Goal: Information Seeking & Learning: Compare options

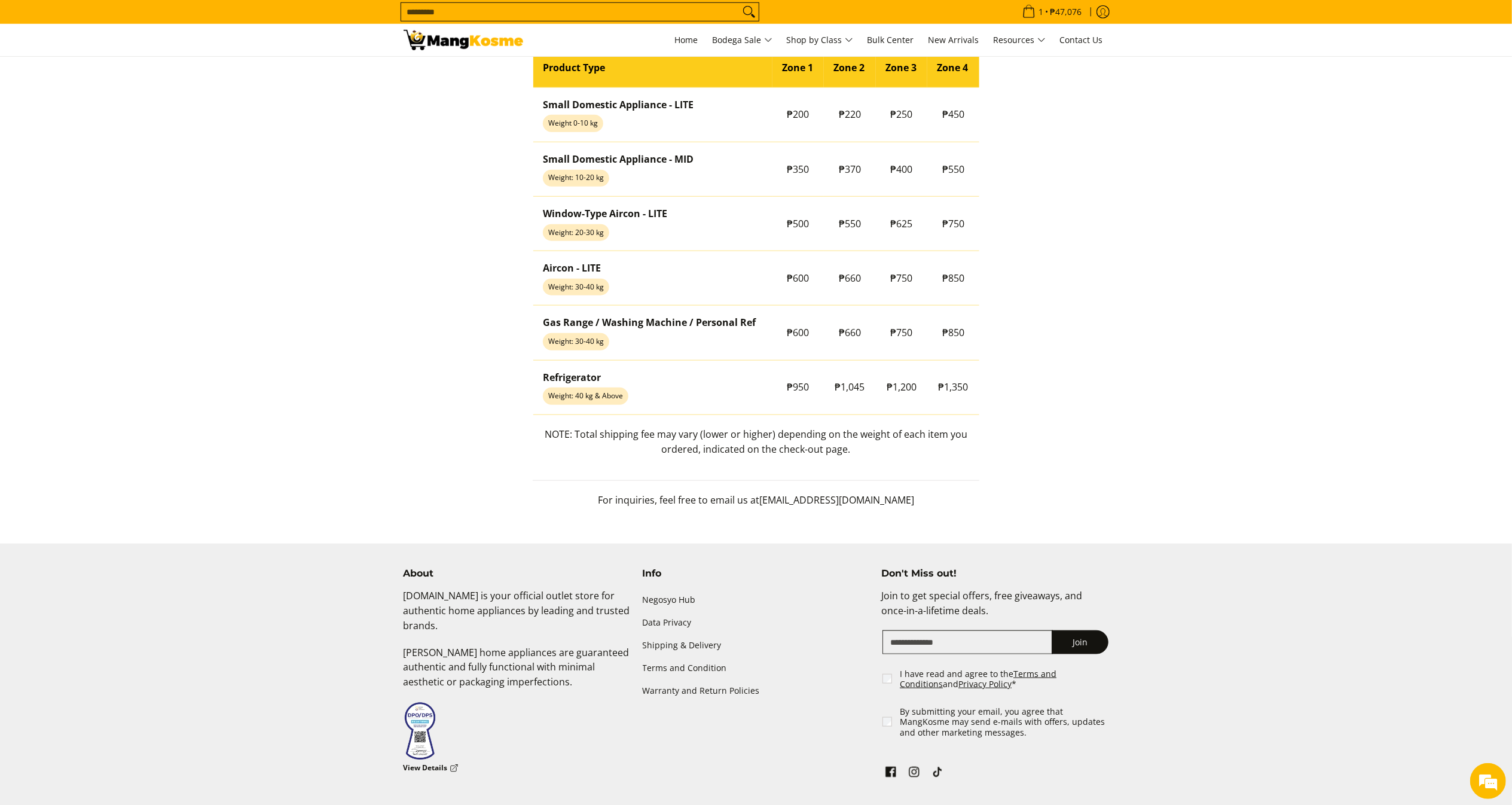
scroll to position [1112, 0]
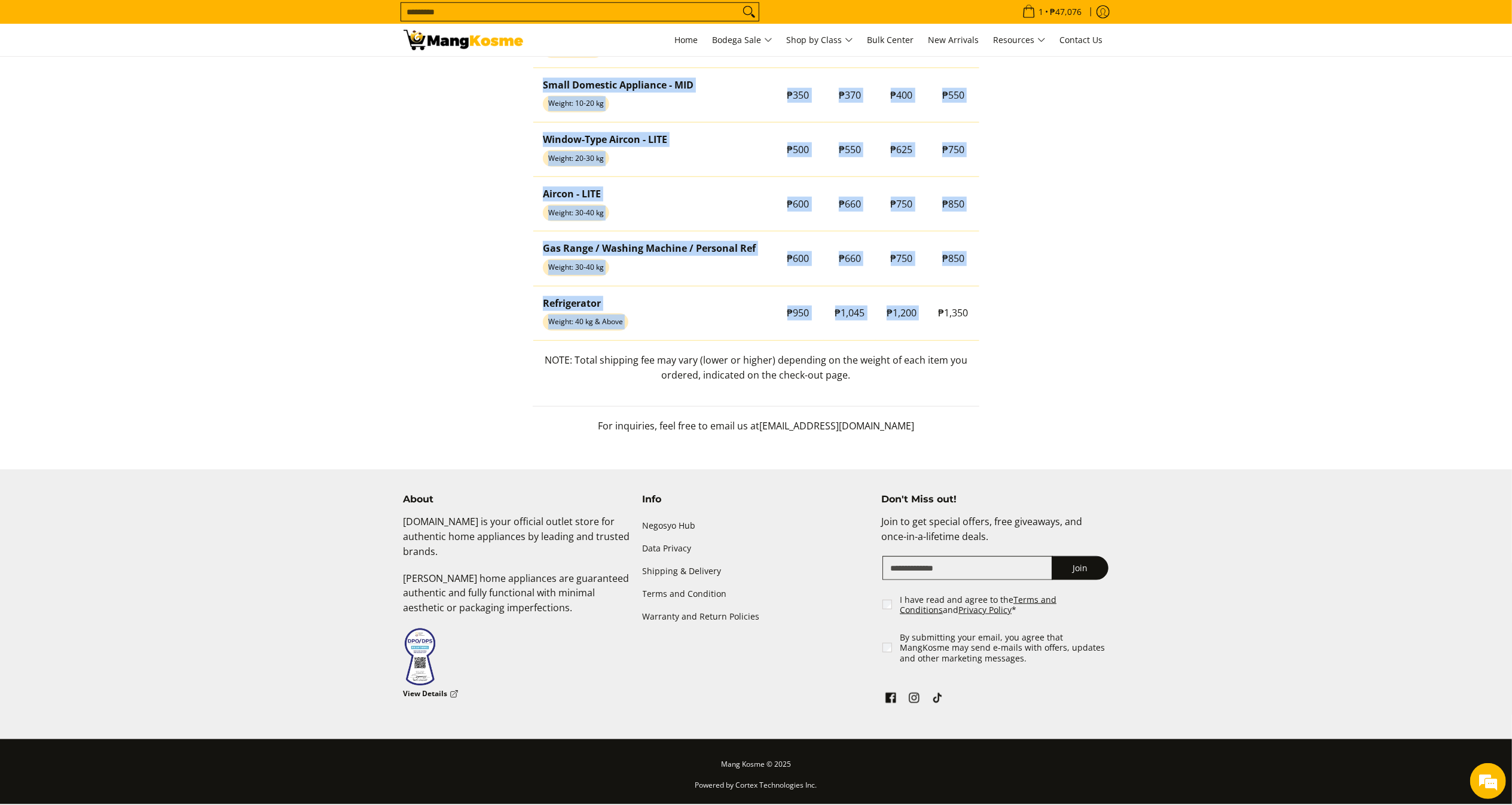
drag, startPoint x: 940, startPoint y: 305, endPoint x: 993, endPoint y: 305, distance: 53.0
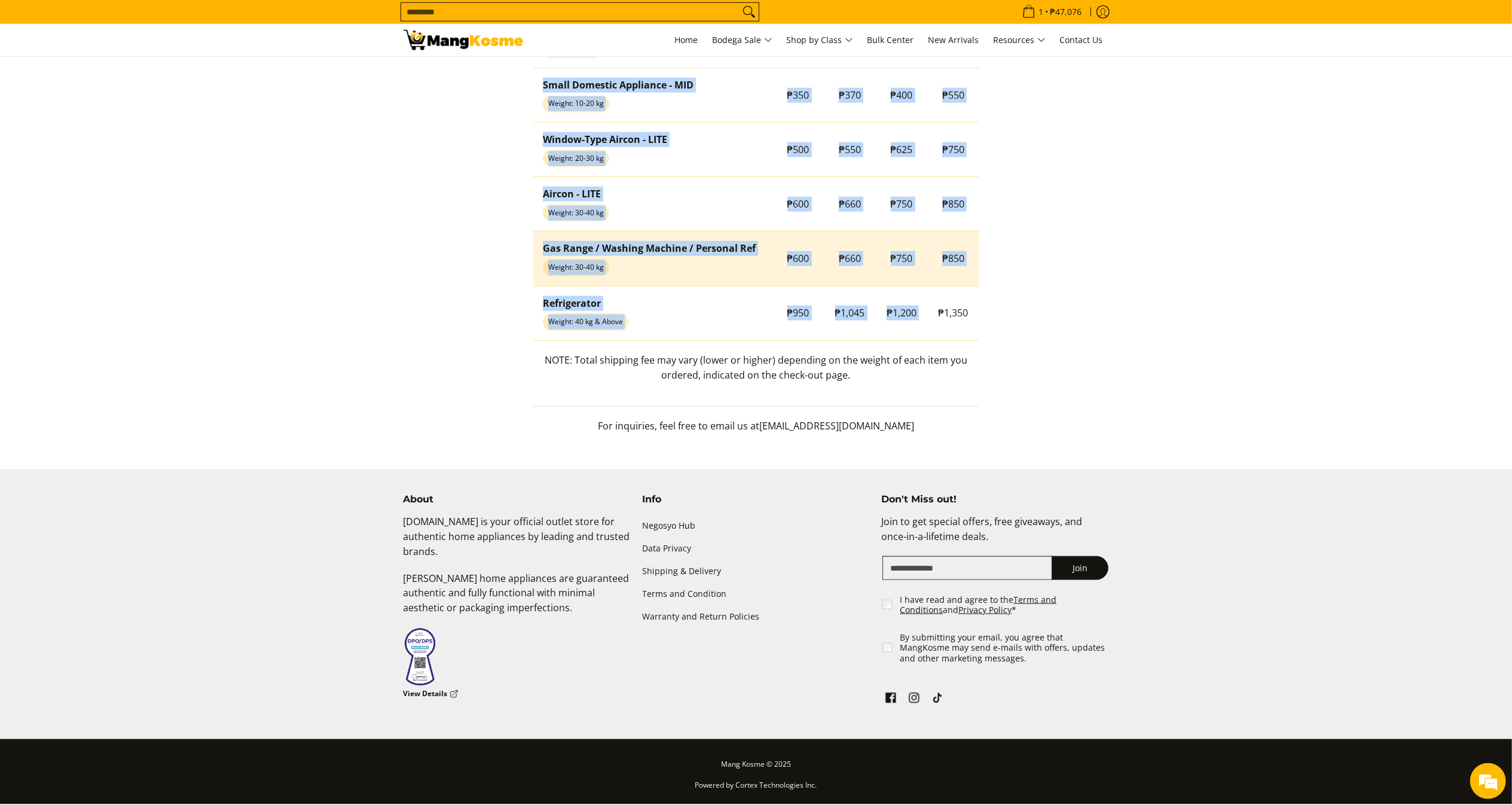
copy table "Product Type Zone 1 Zone 2 Zone 3 Zone 4 Small Domestic Appliance - LITE Weight…"
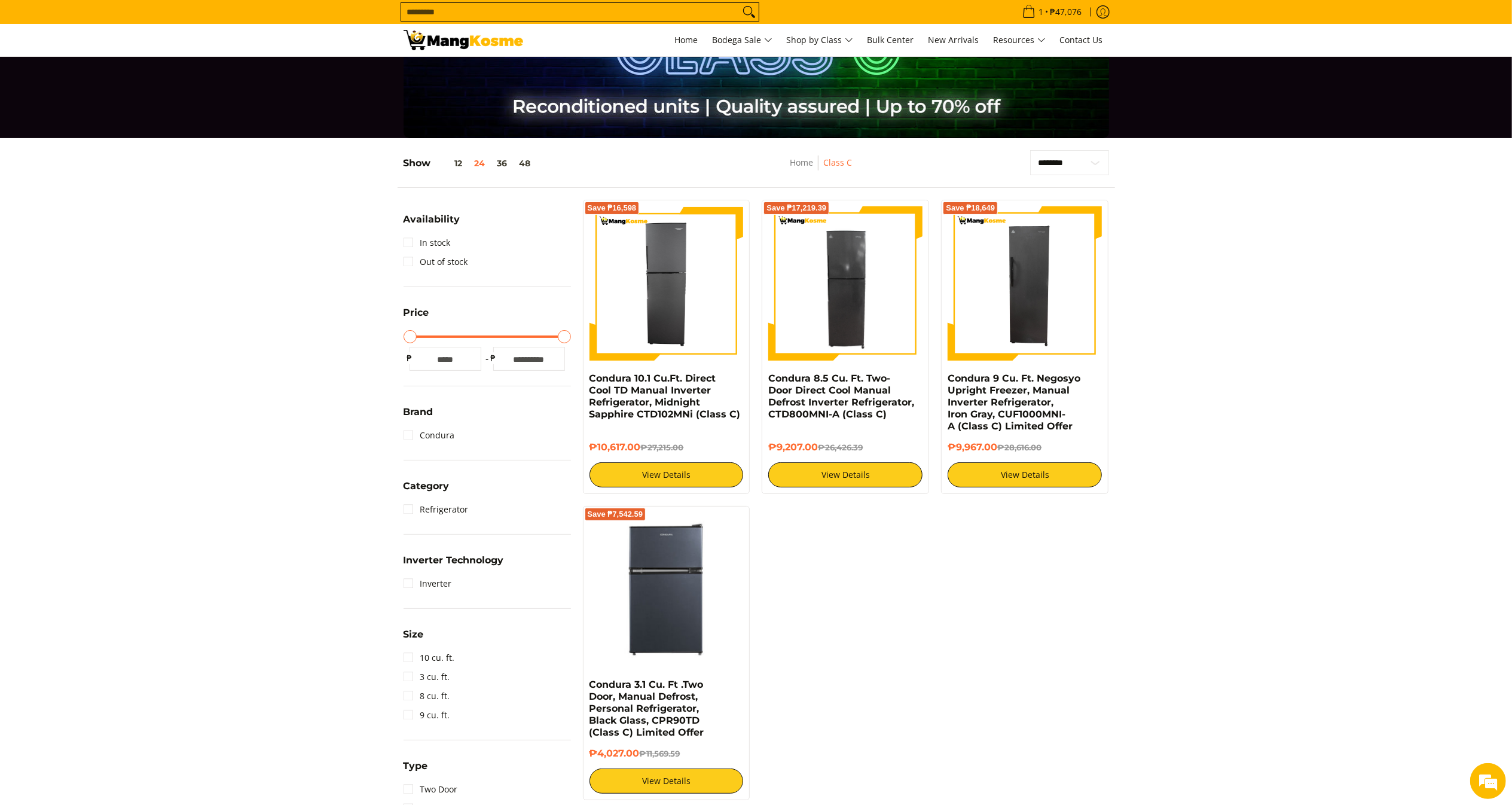
scroll to position [74, 0]
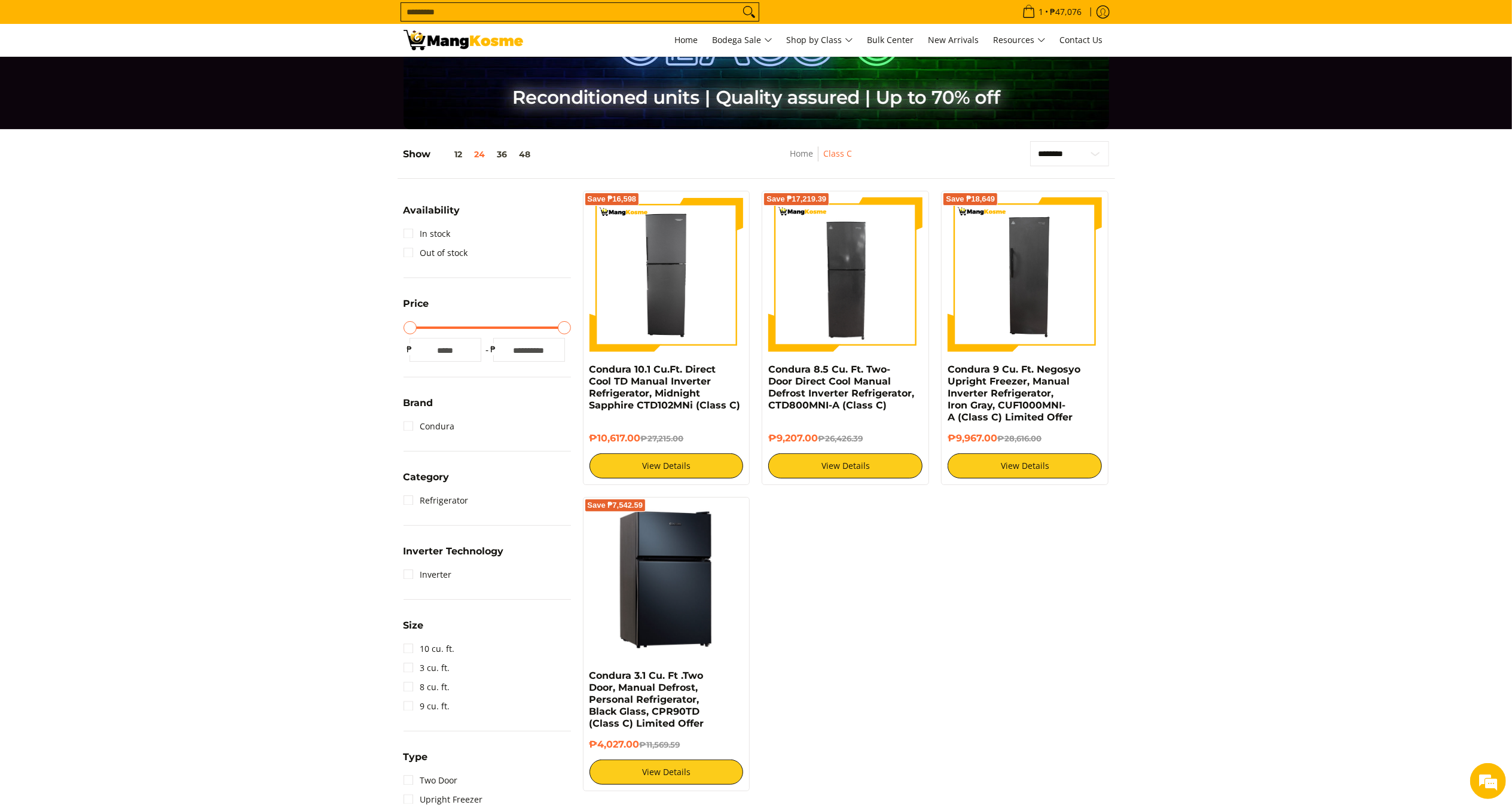
click at [633, 591] on img at bounding box center [667, 580] width 154 height 154
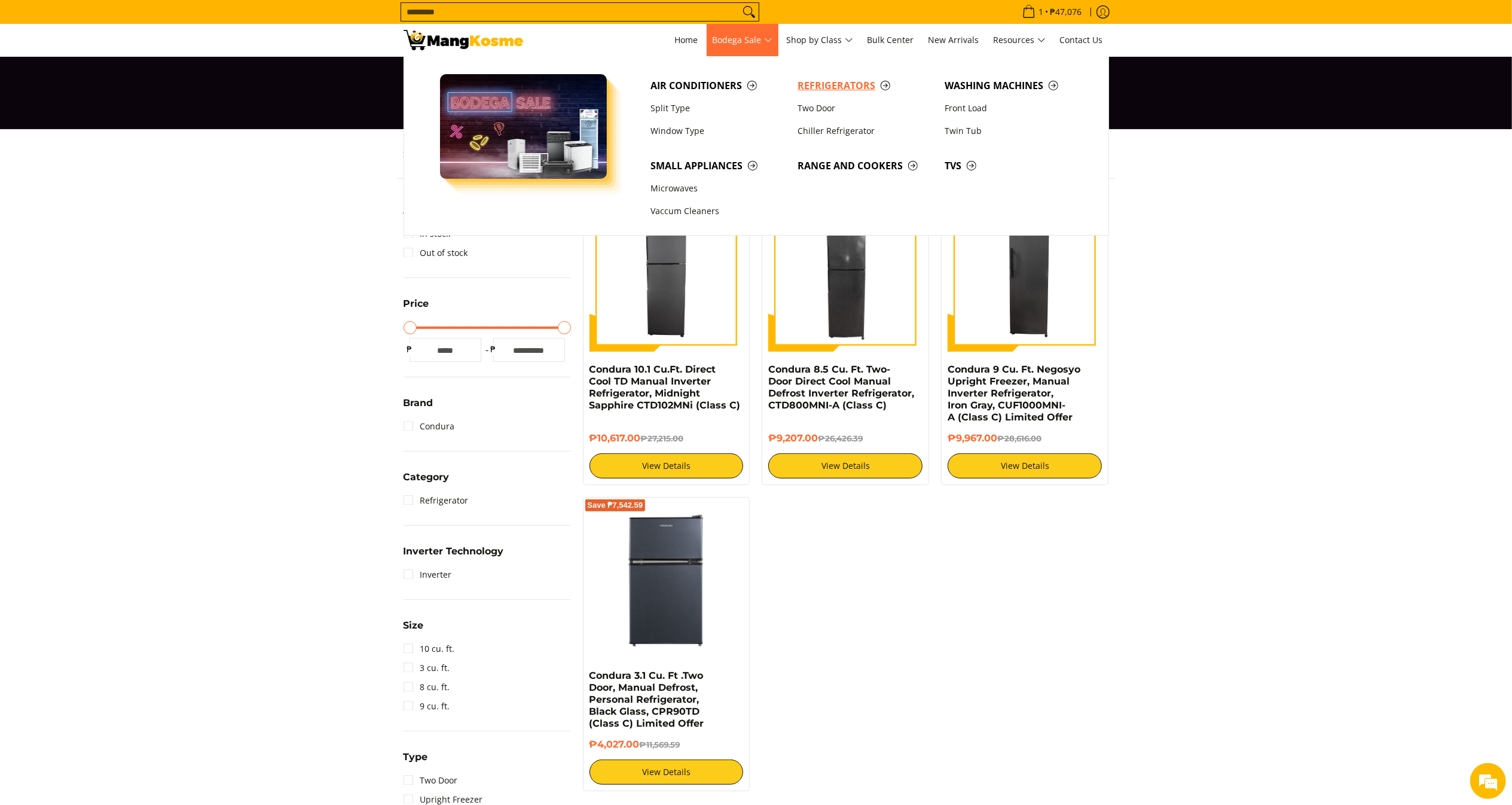
click at [823, 84] on span "Refrigerators" at bounding box center [866, 85] width 136 height 15
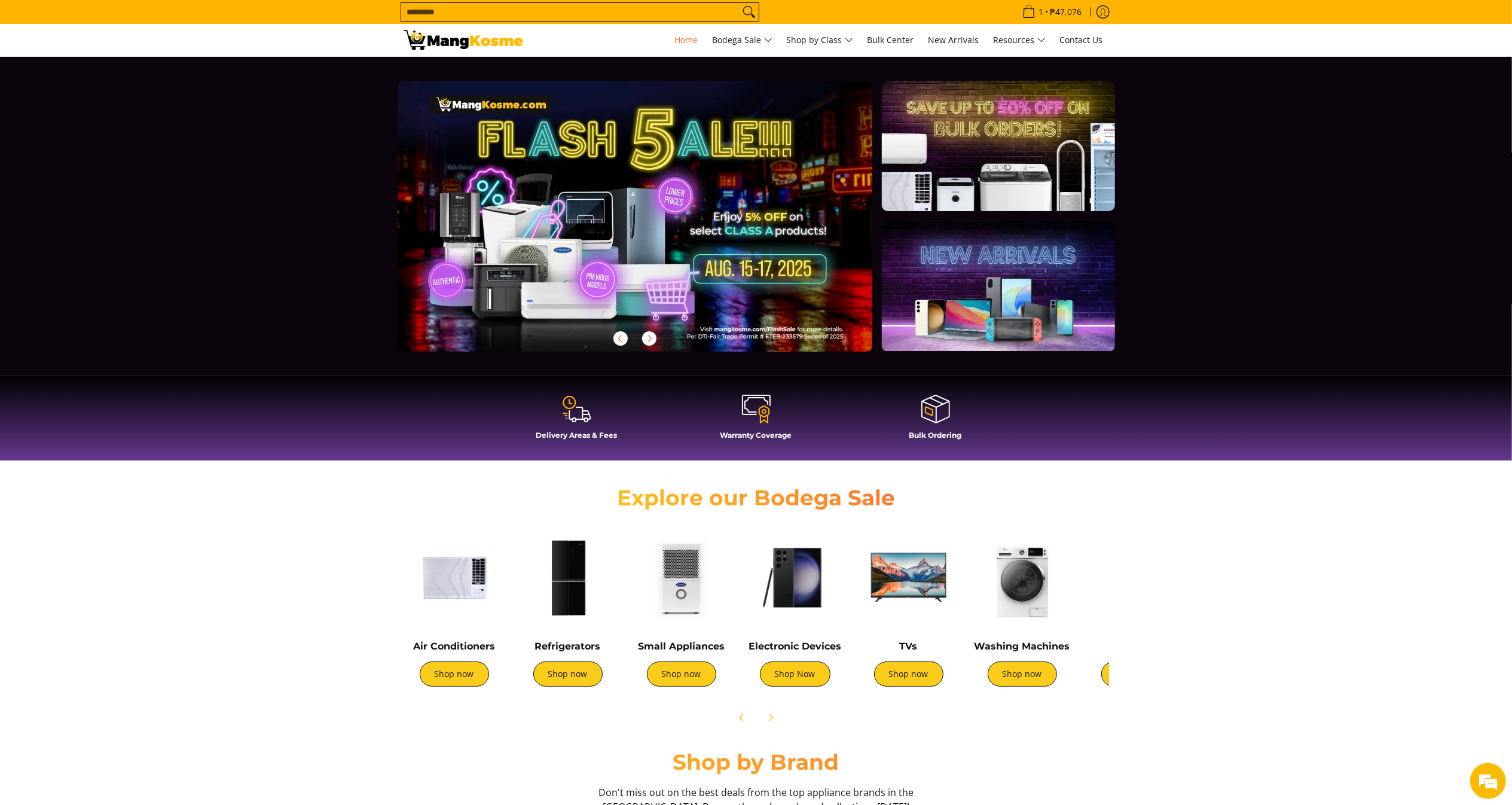
drag, startPoint x: 1527, startPoint y: 152, endPoint x: 1486, endPoint y: 4, distance: 153.6
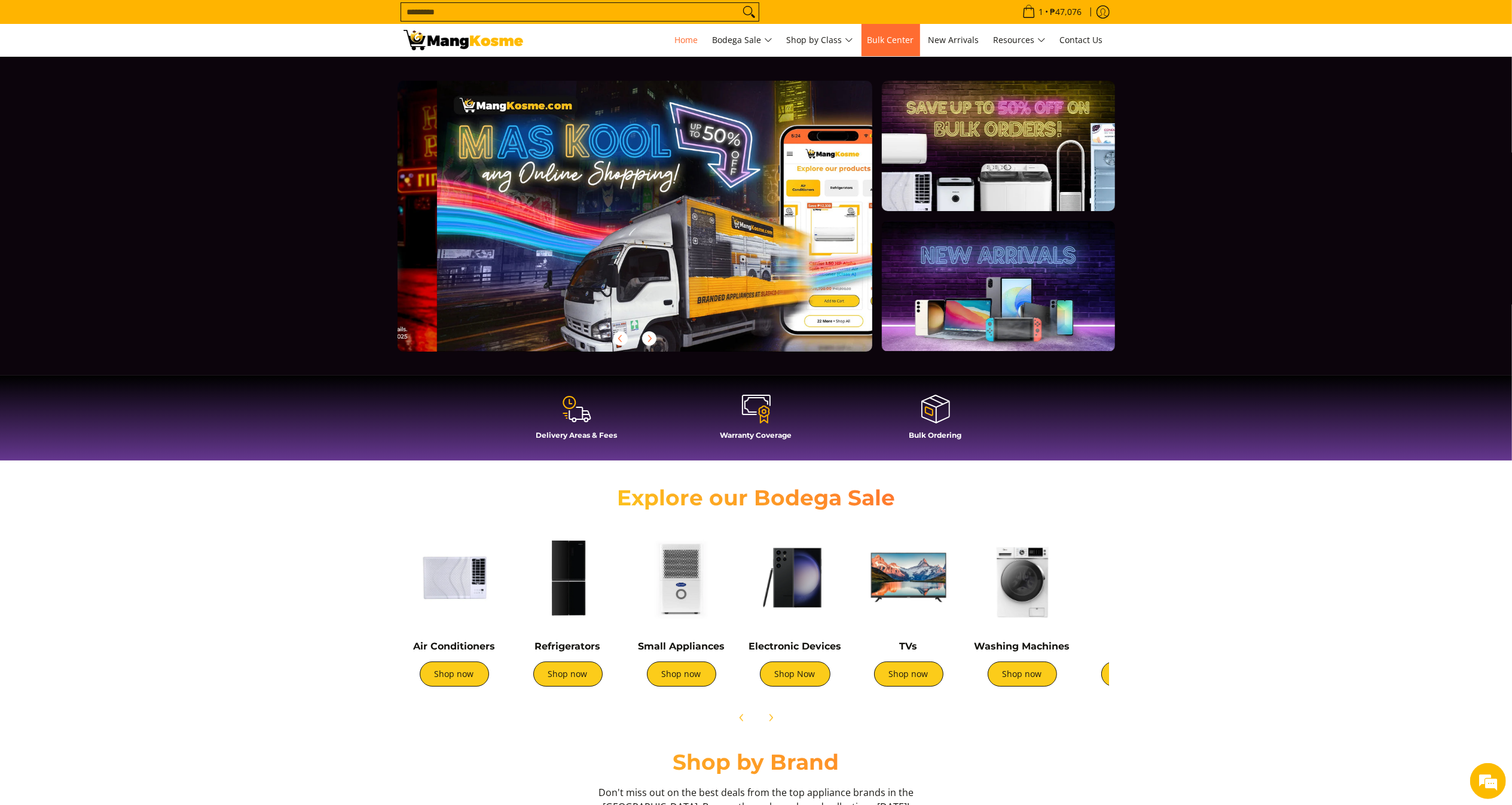
scroll to position [0, 475]
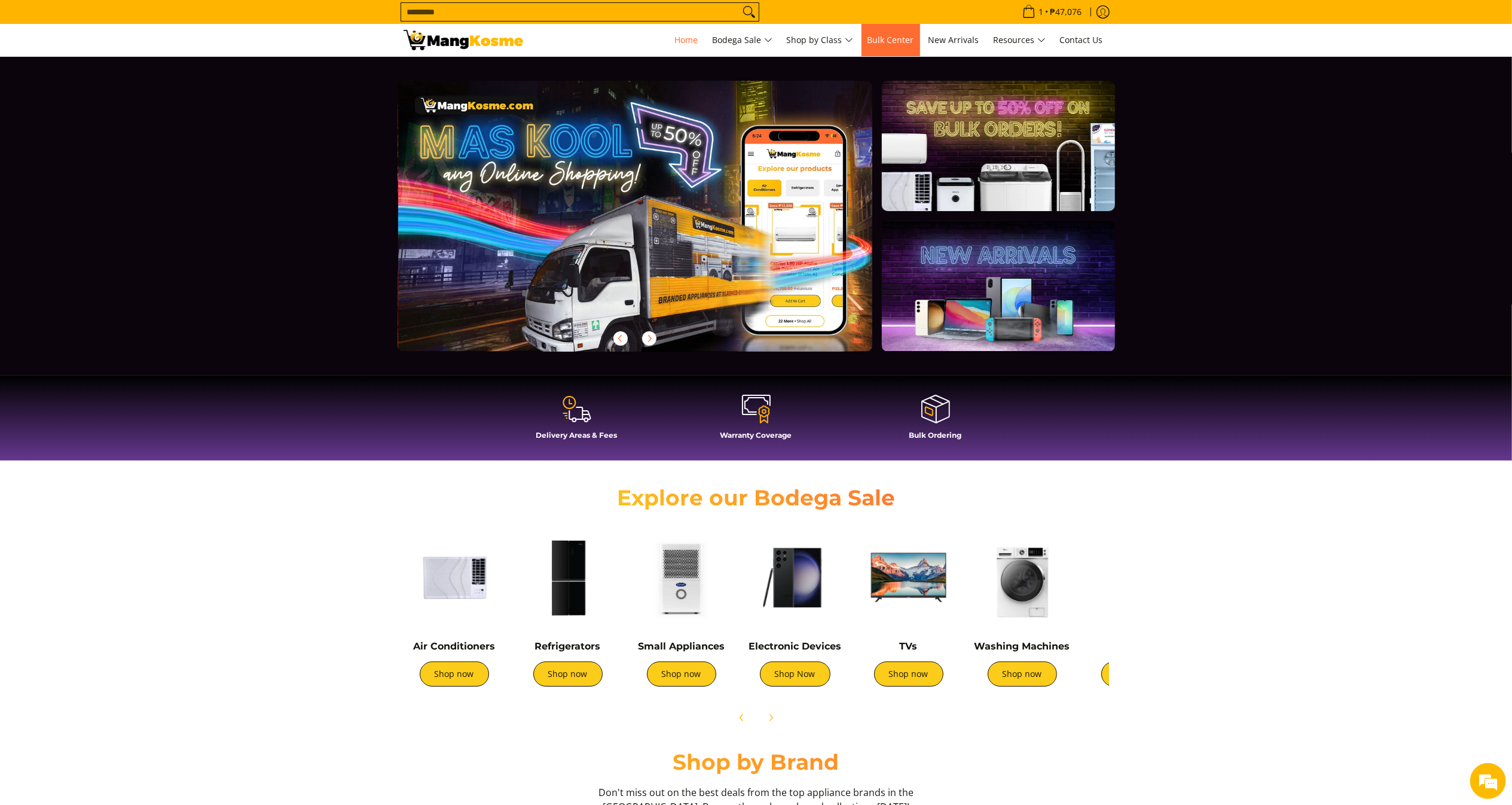
click at [885, 39] on span "Bulk Center" at bounding box center [891, 40] width 46 height 11
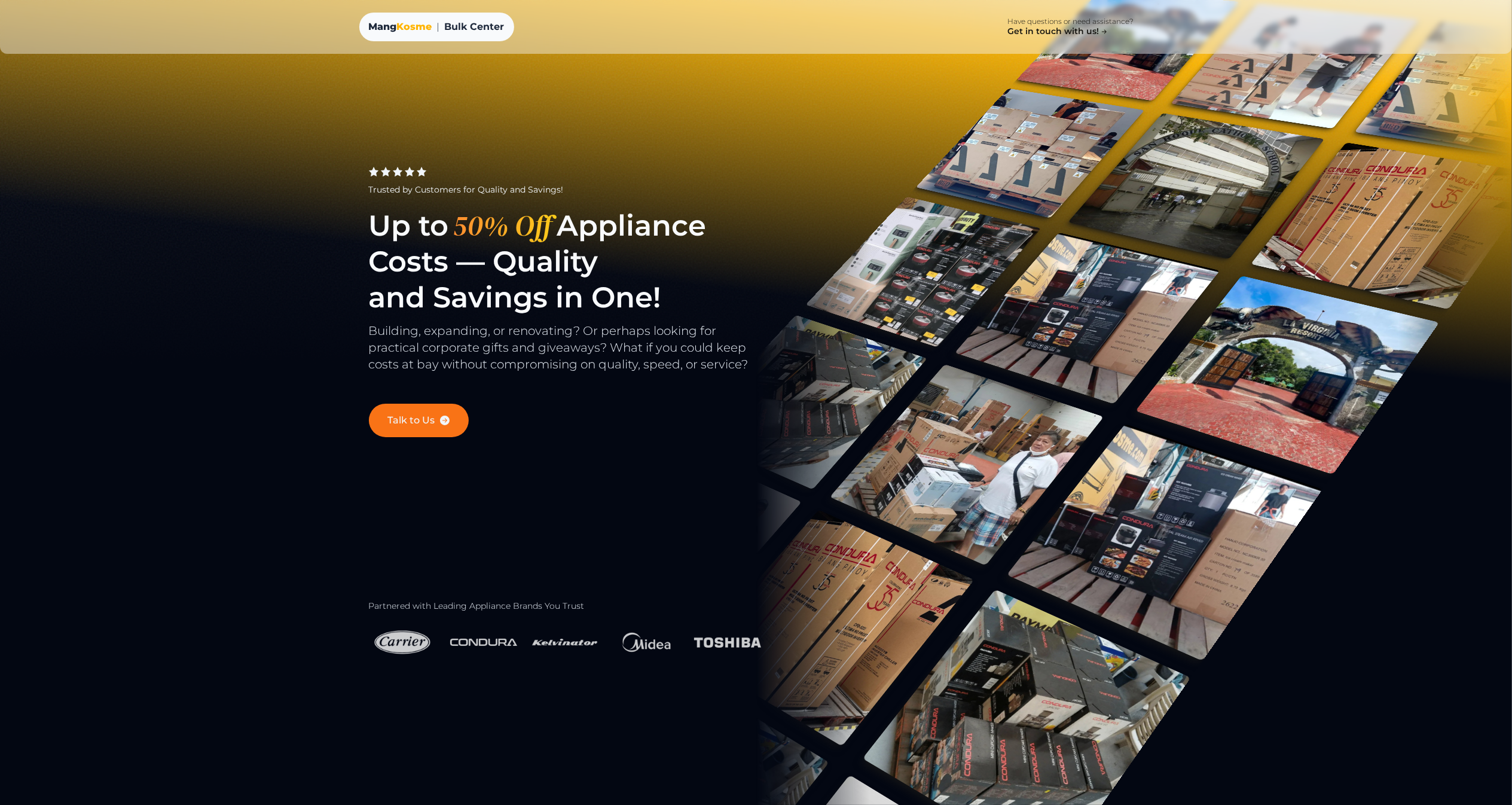
click at [373, 411] on link "Talk to Us" at bounding box center [419, 421] width 100 height 33
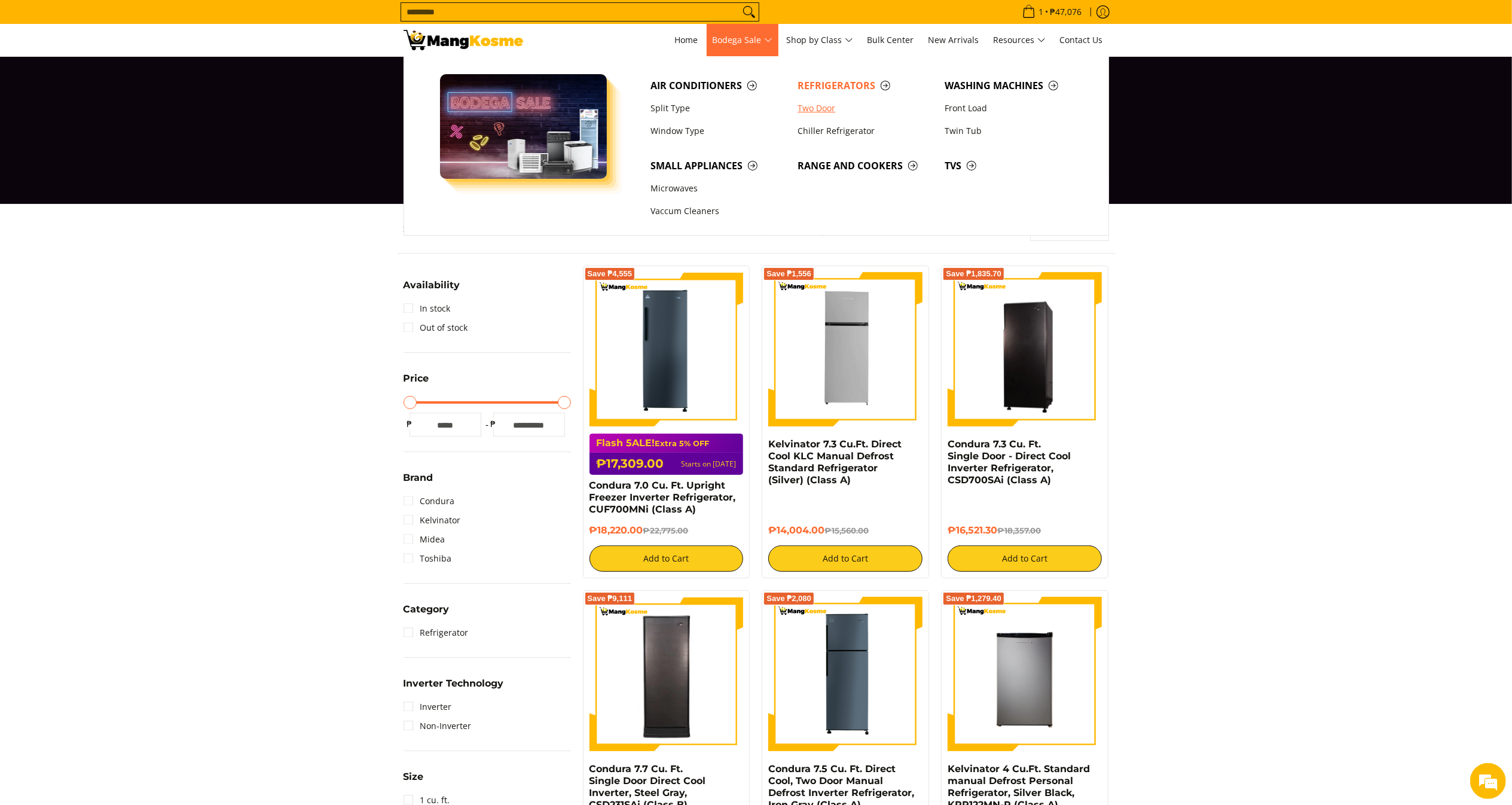
click at [853, 97] on link "Two Door" at bounding box center [865, 108] width 147 height 22
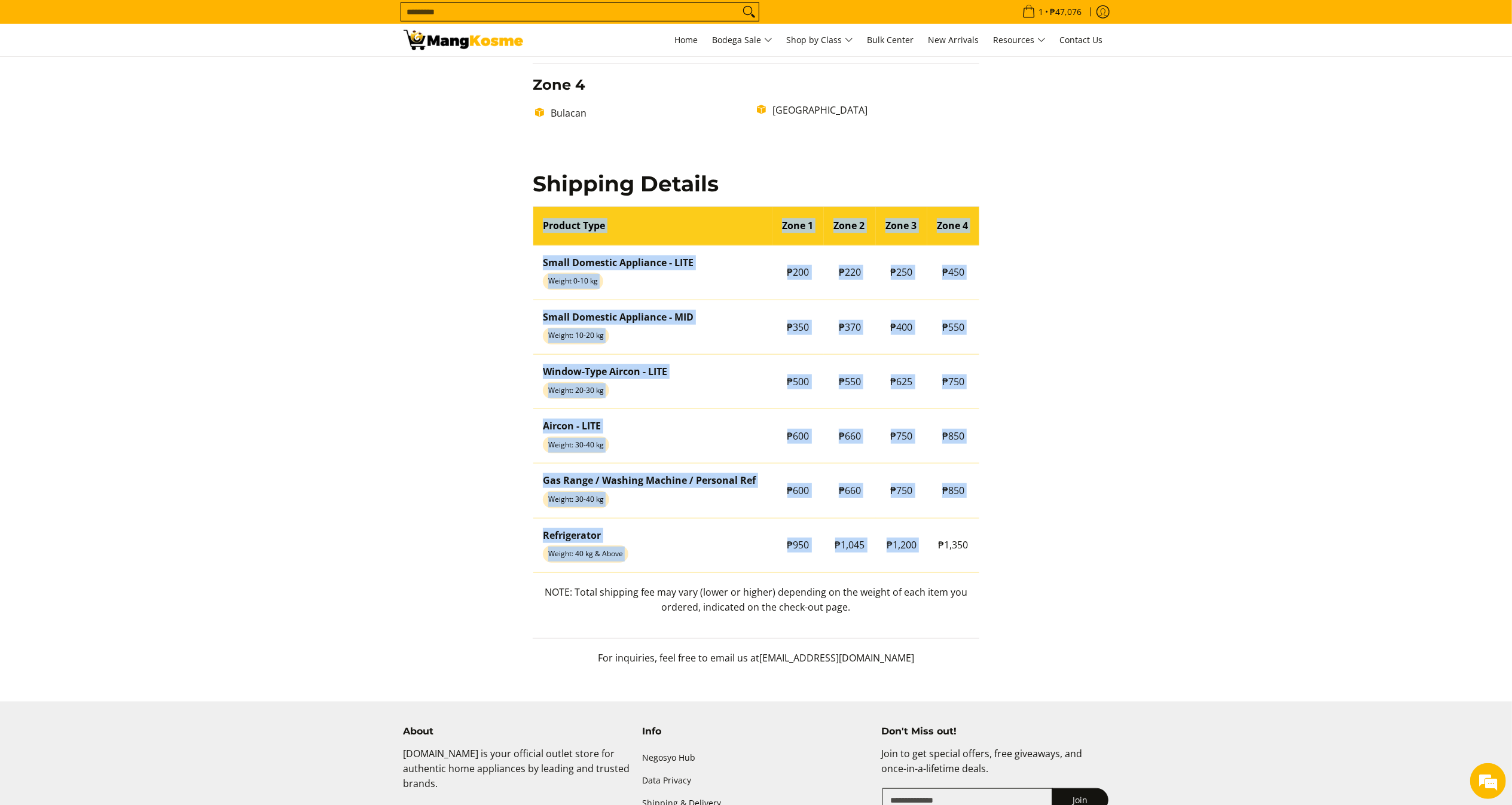
scroll to position [968, 0]
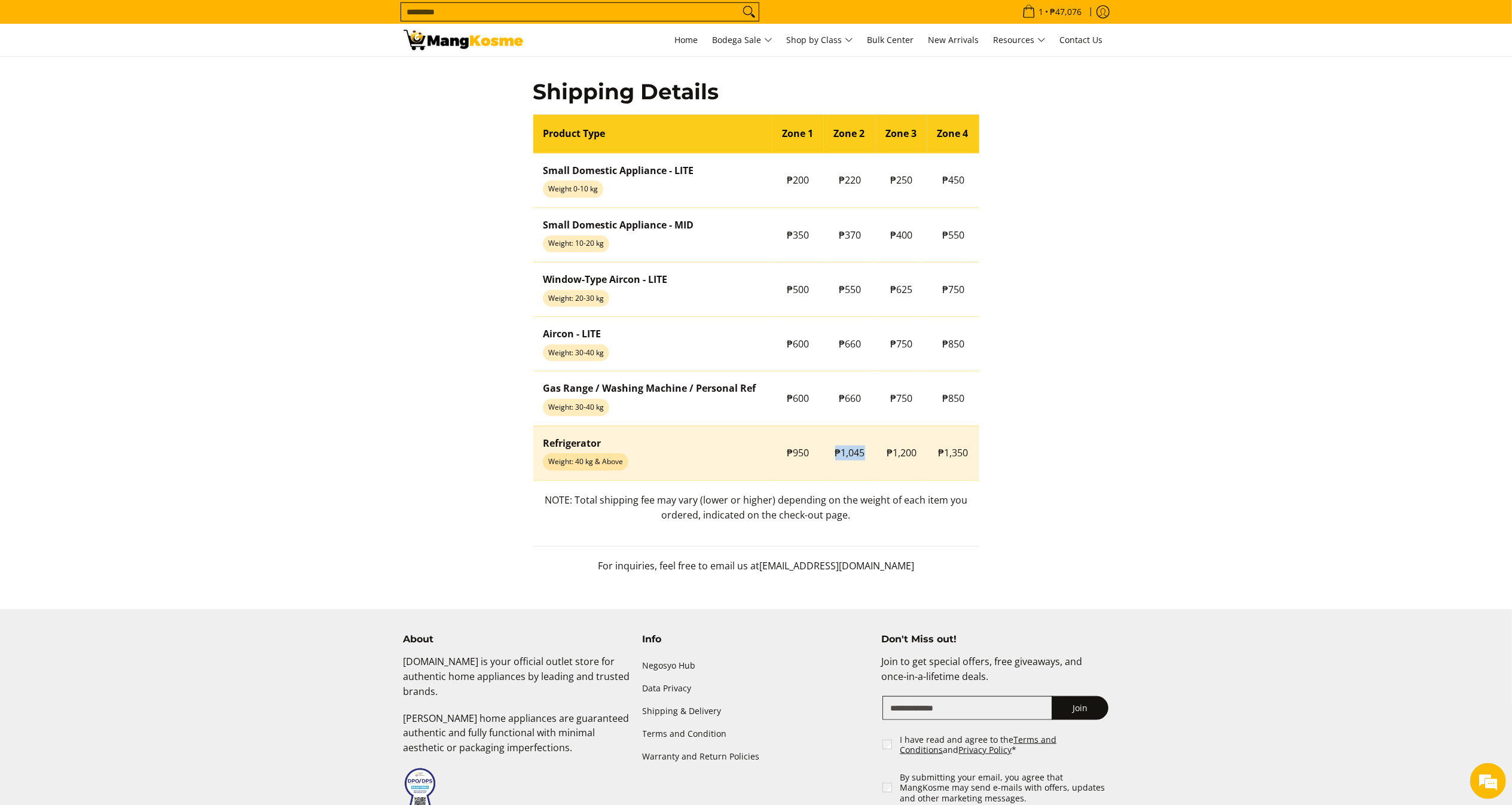
drag, startPoint x: 834, startPoint y: 448, endPoint x: 878, endPoint y: 452, distance: 44.2
click at [878, 452] on tr "Refrigerator Weight: 40 kg & Above ₱950 ₱1,045 ₱1,200 ₱1,350" at bounding box center [756, 452] width 446 height 55
copy tr "₱1,045"
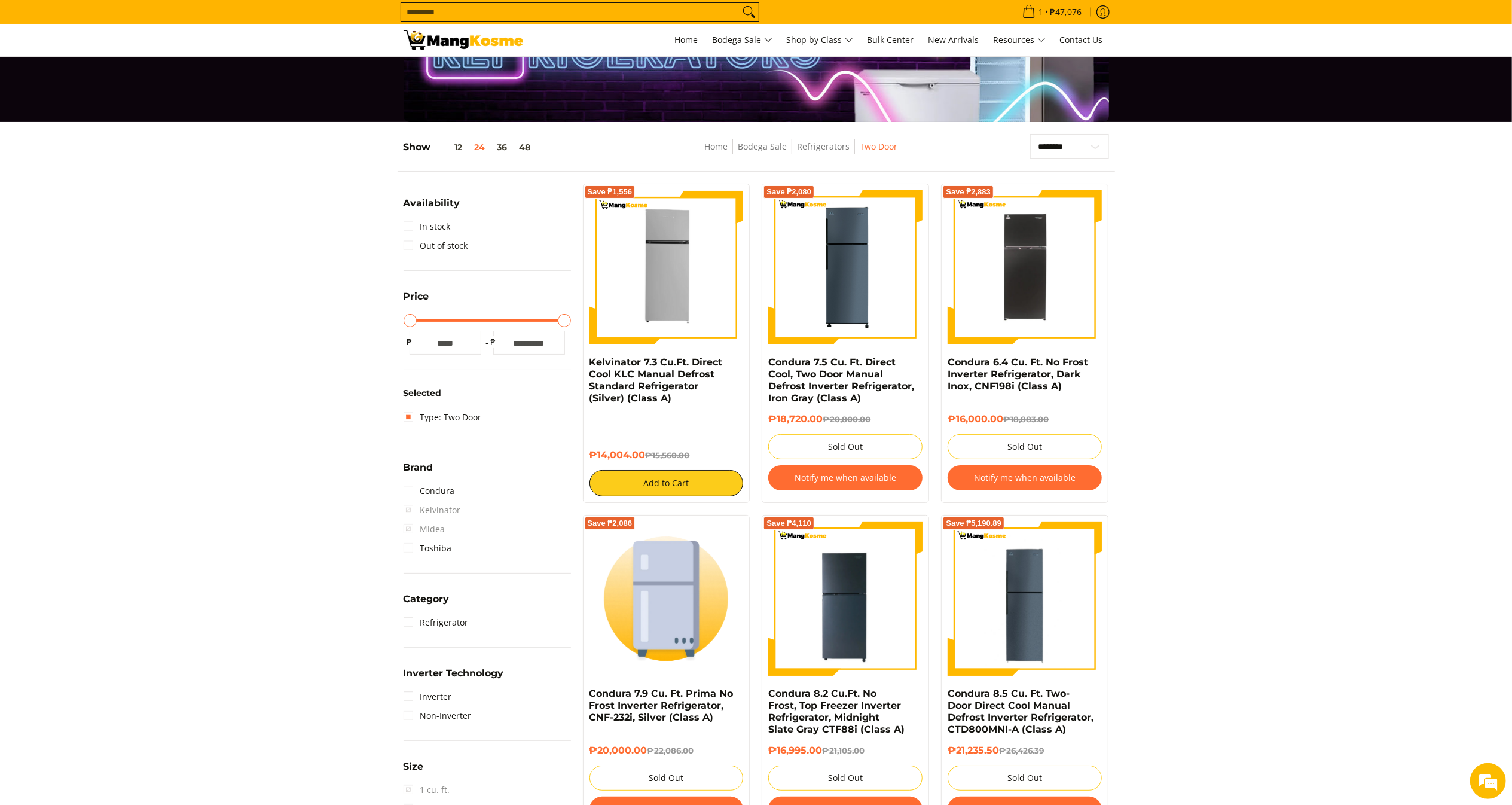
scroll to position [120, 0]
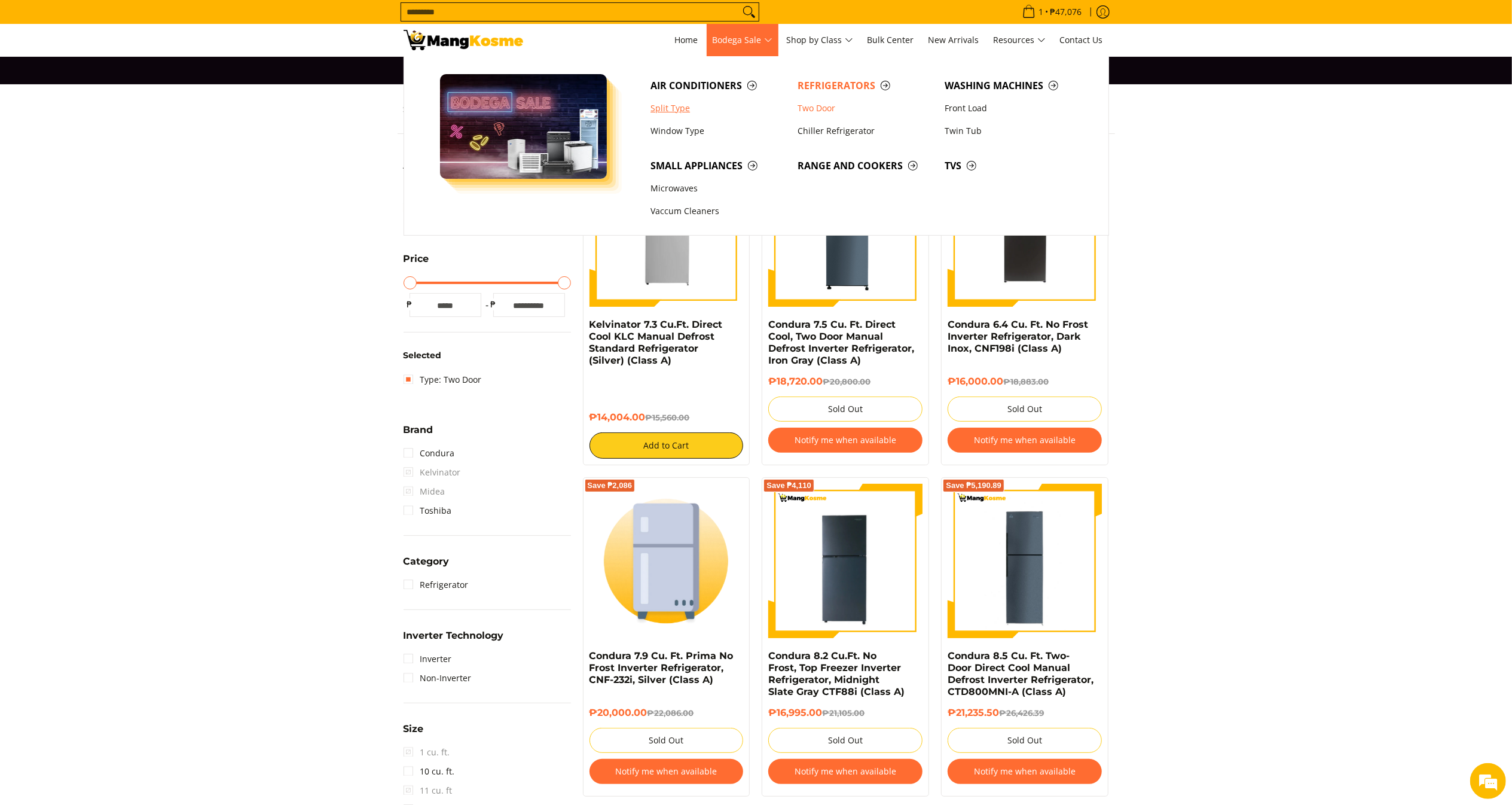
click at [683, 107] on link "Split Type" at bounding box center [718, 108] width 147 height 22
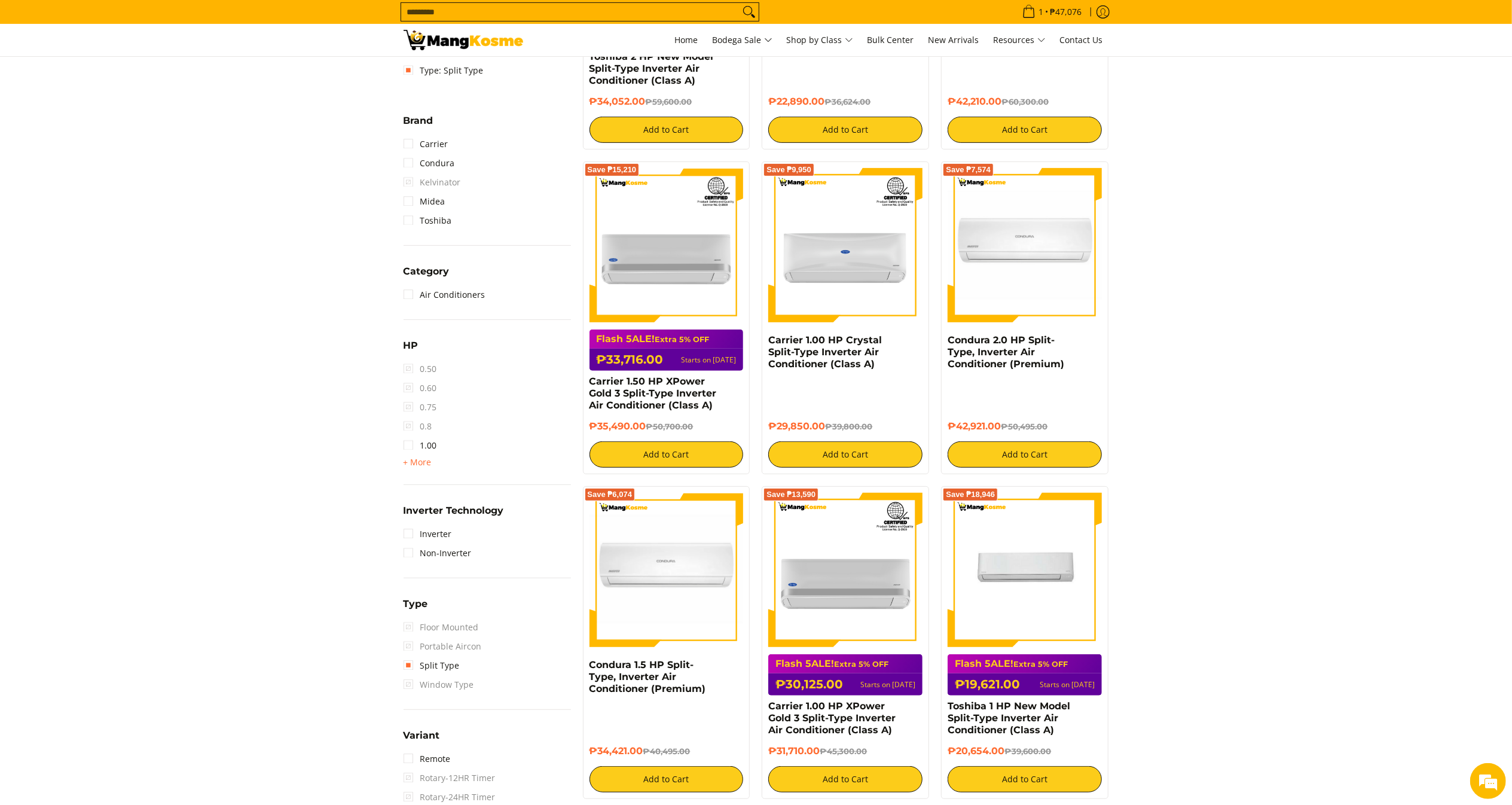
scroll to position [435, 0]
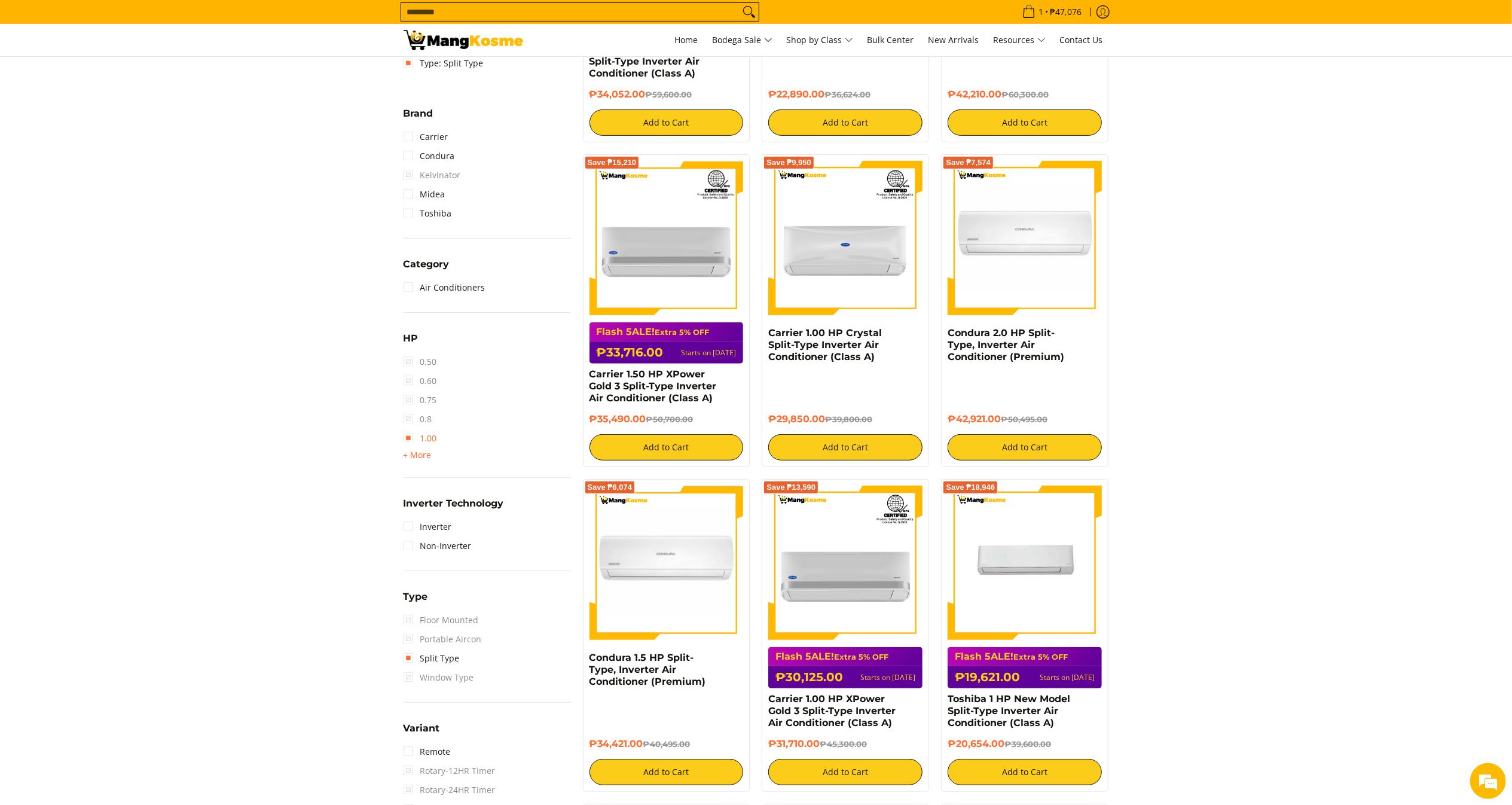
click at [416, 441] on link "1.00" at bounding box center [421, 438] width 33 height 19
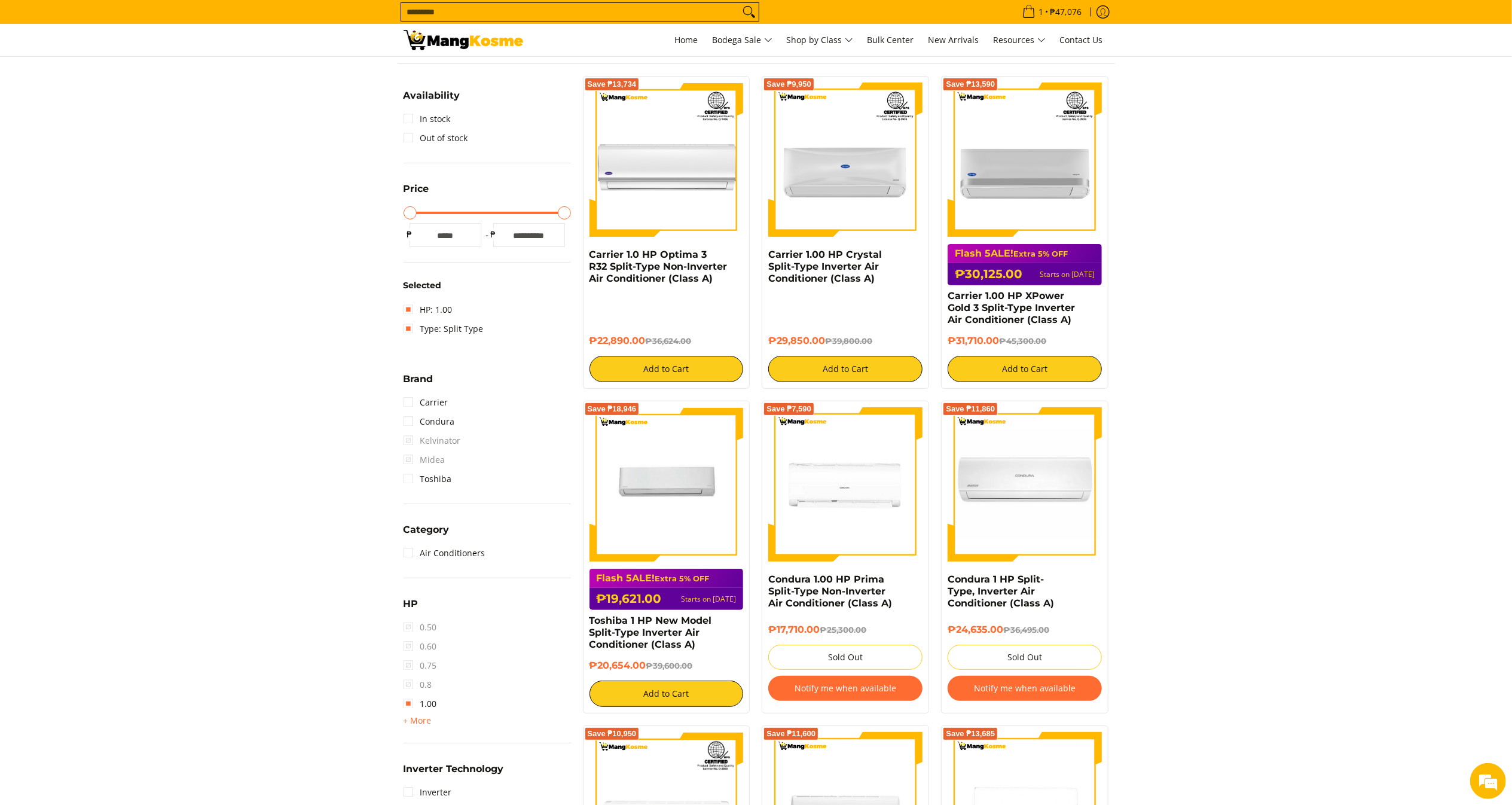
scroll to position [240, 0]
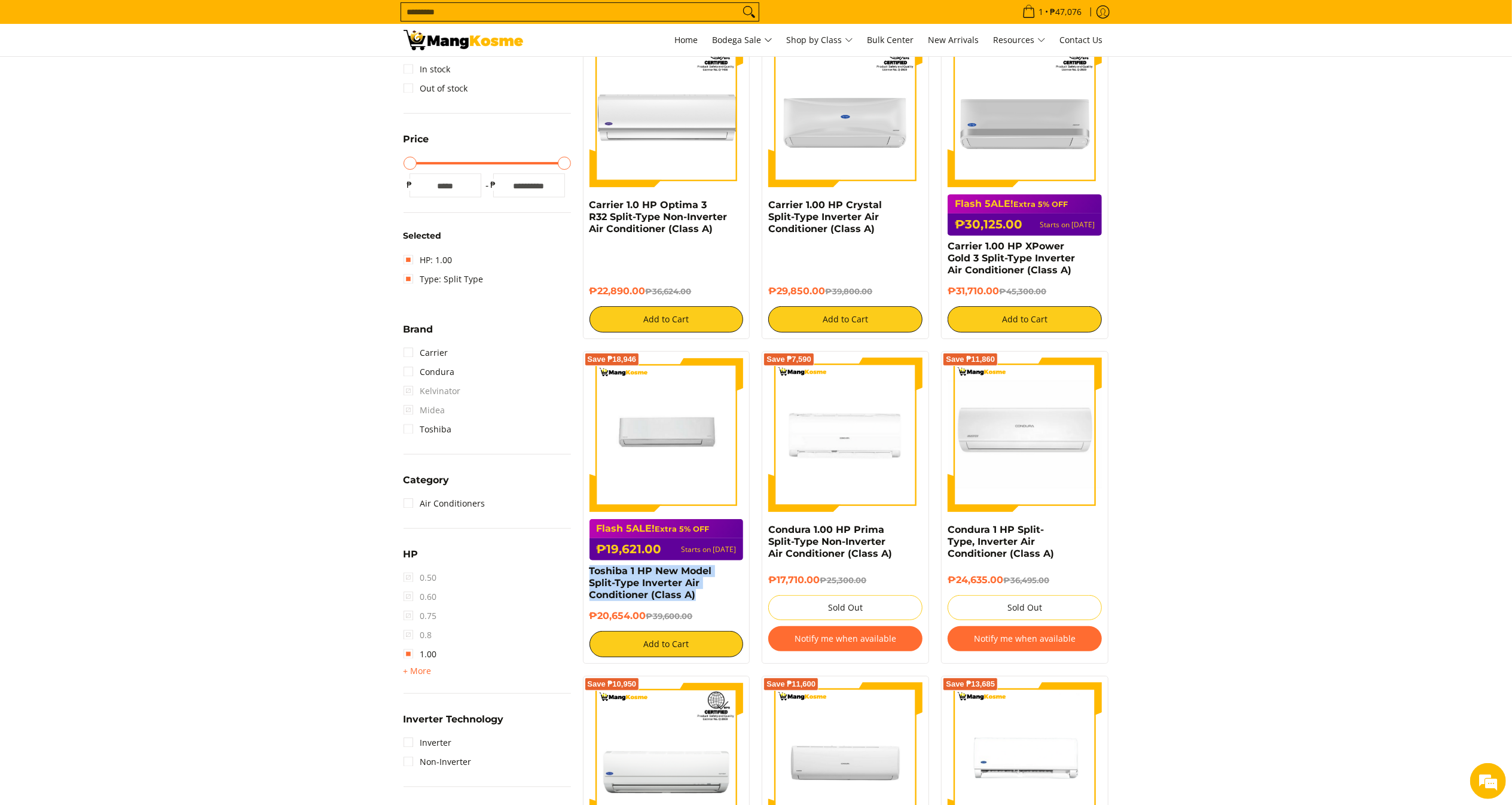
drag, startPoint x: 701, startPoint y: 604, endPoint x: 579, endPoint y: 573, distance: 125.9
click at [579, 573] on div "Save ₱18,946 Flash 5ALE! Extra 5% OFF ₱19,621.00 Starts on [DATE] Toshiba 1 HP …" at bounding box center [666, 507] width 179 height 313
copy link "Toshiba 1 HP New Model Split-Type Inverter Air Conditioner (Class A)"
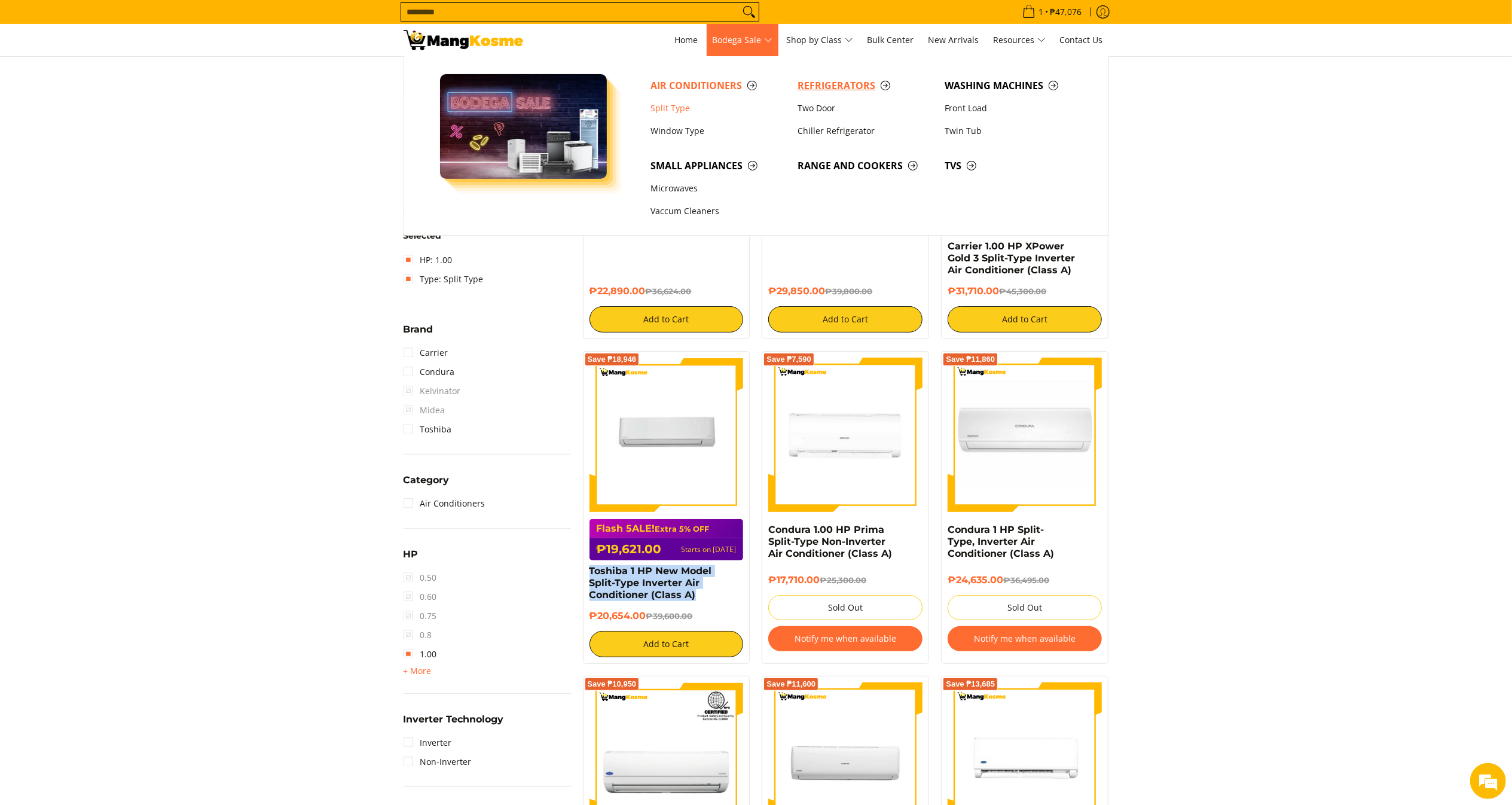
click at [832, 78] on span "Refrigerators" at bounding box center [866, 85] width 136 height 15
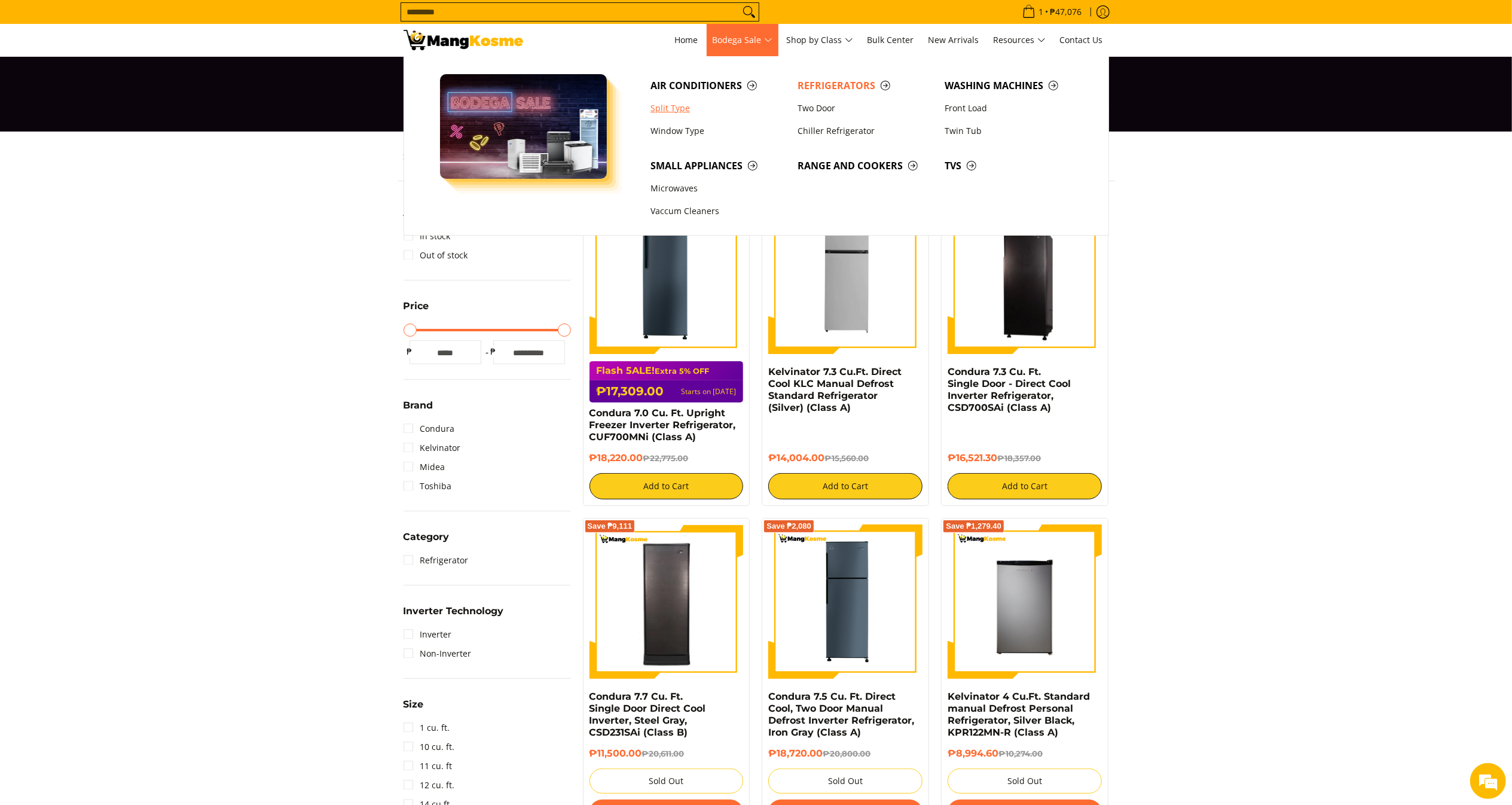
click at [677, 105] on link "Split Type" at bounding box center [718, 108] width 147 height 22
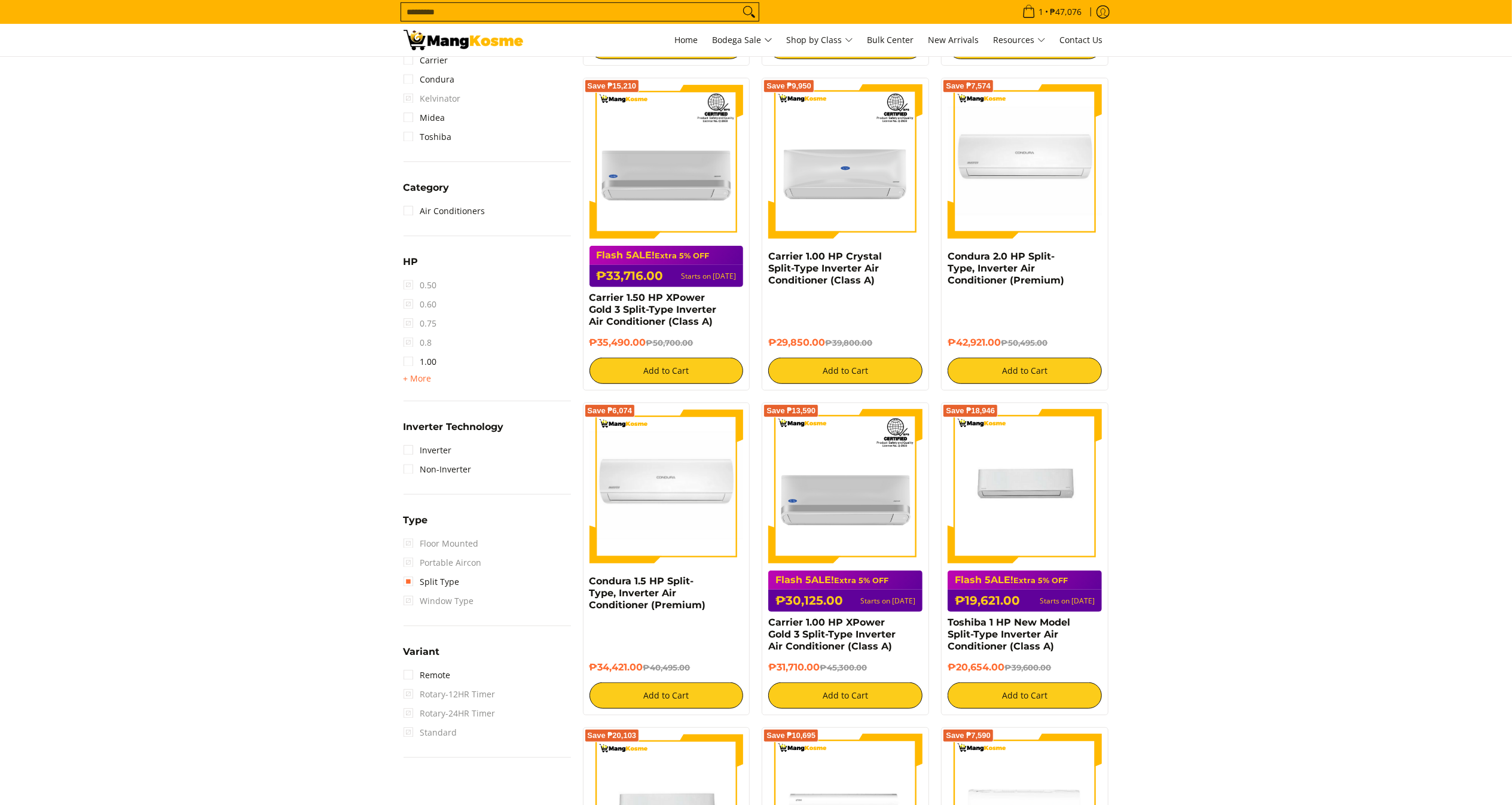
click at [420, 360] on link "1.00" at bounding box center [421, 361] width 33 height 19
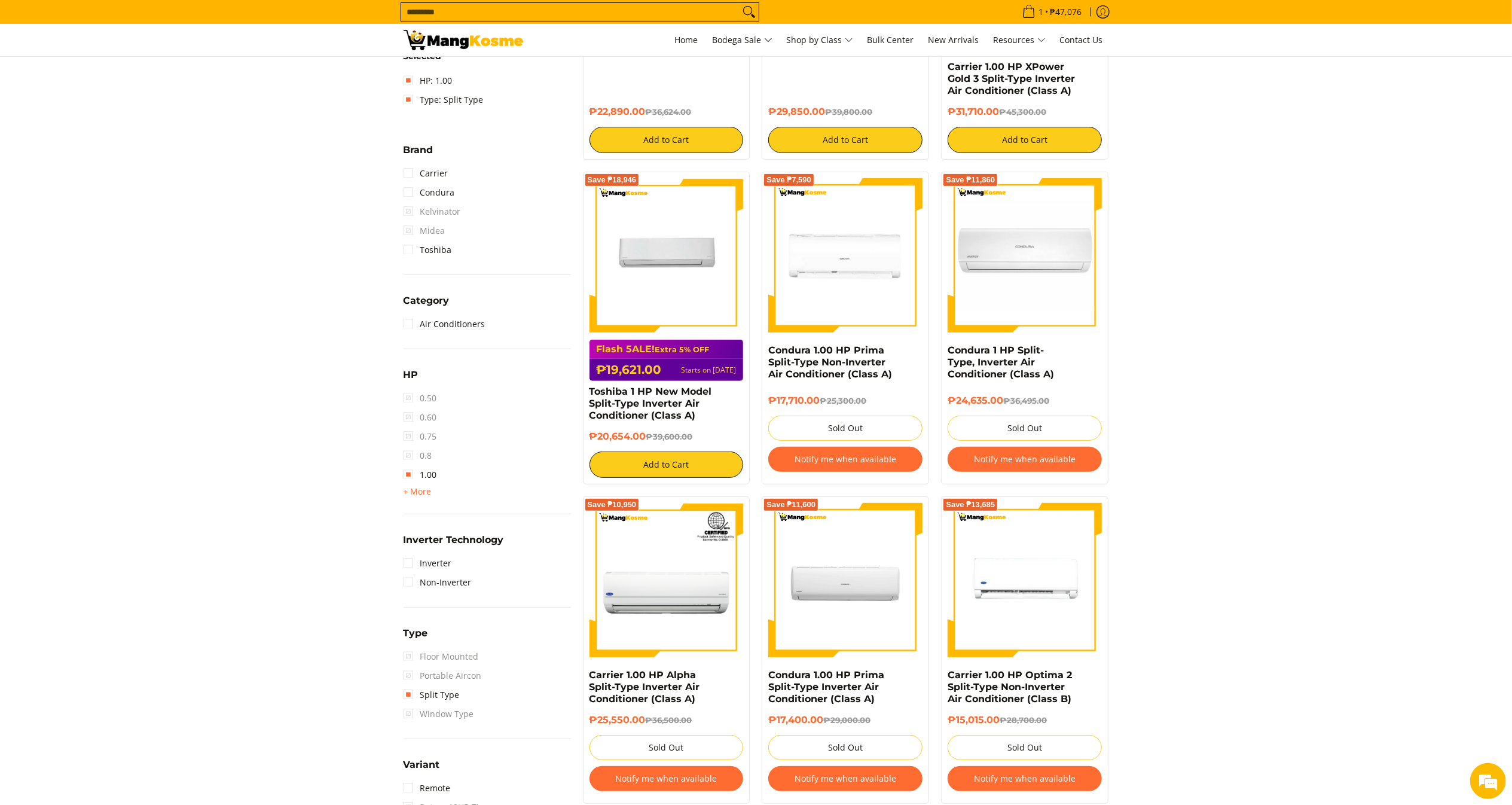
scroll to position [426, 0]
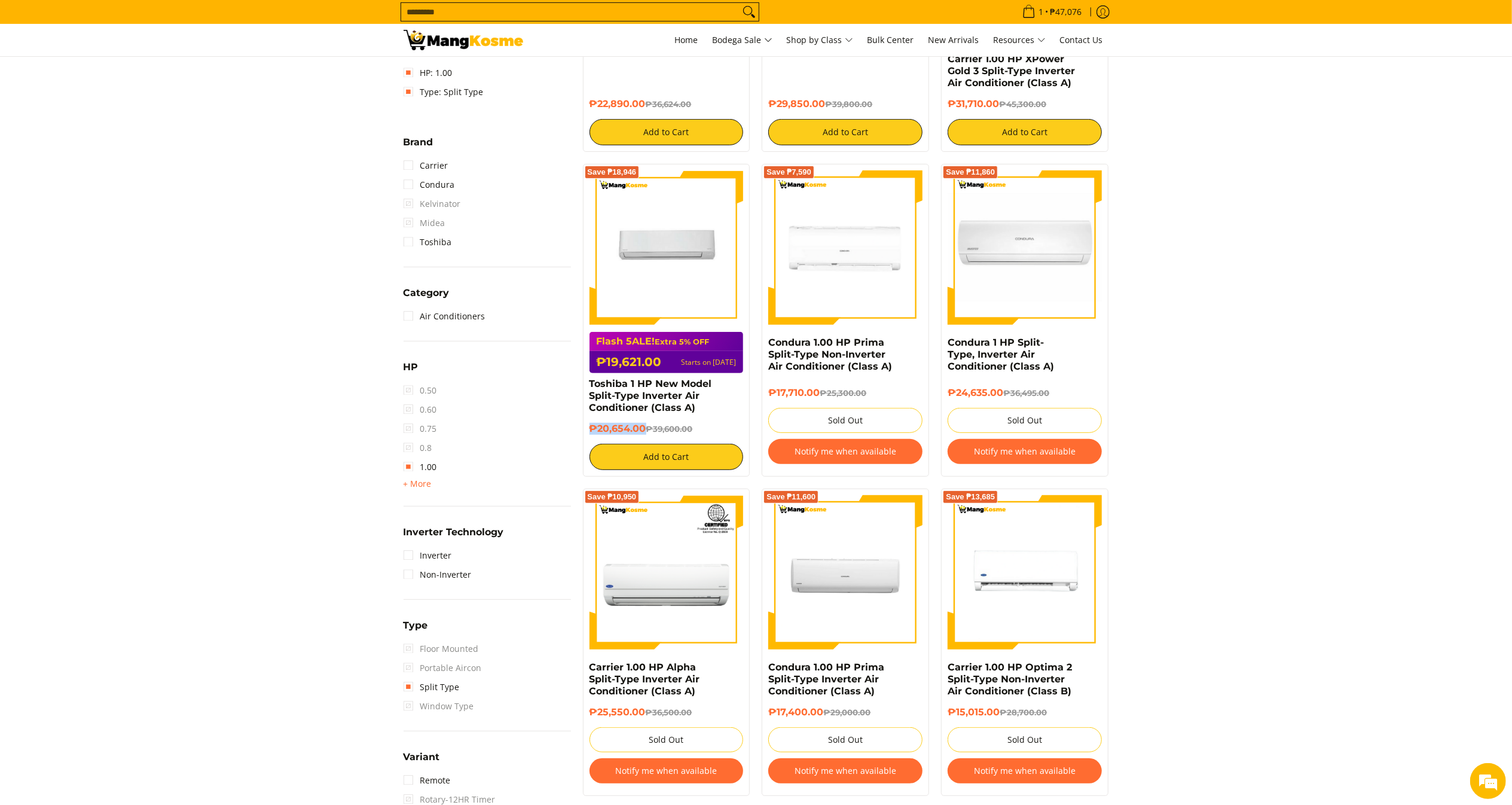
copy h6 "₱20,654.00"
drag, startPoint x: 644, startPoint y: 433, endPoint x: 592, endPoint y: 430, distance: 52.1
click at [592, 430] on h6 "₱20,654.00 ₱39,600.00" at bounding box center [667, 428] width 154 height 12
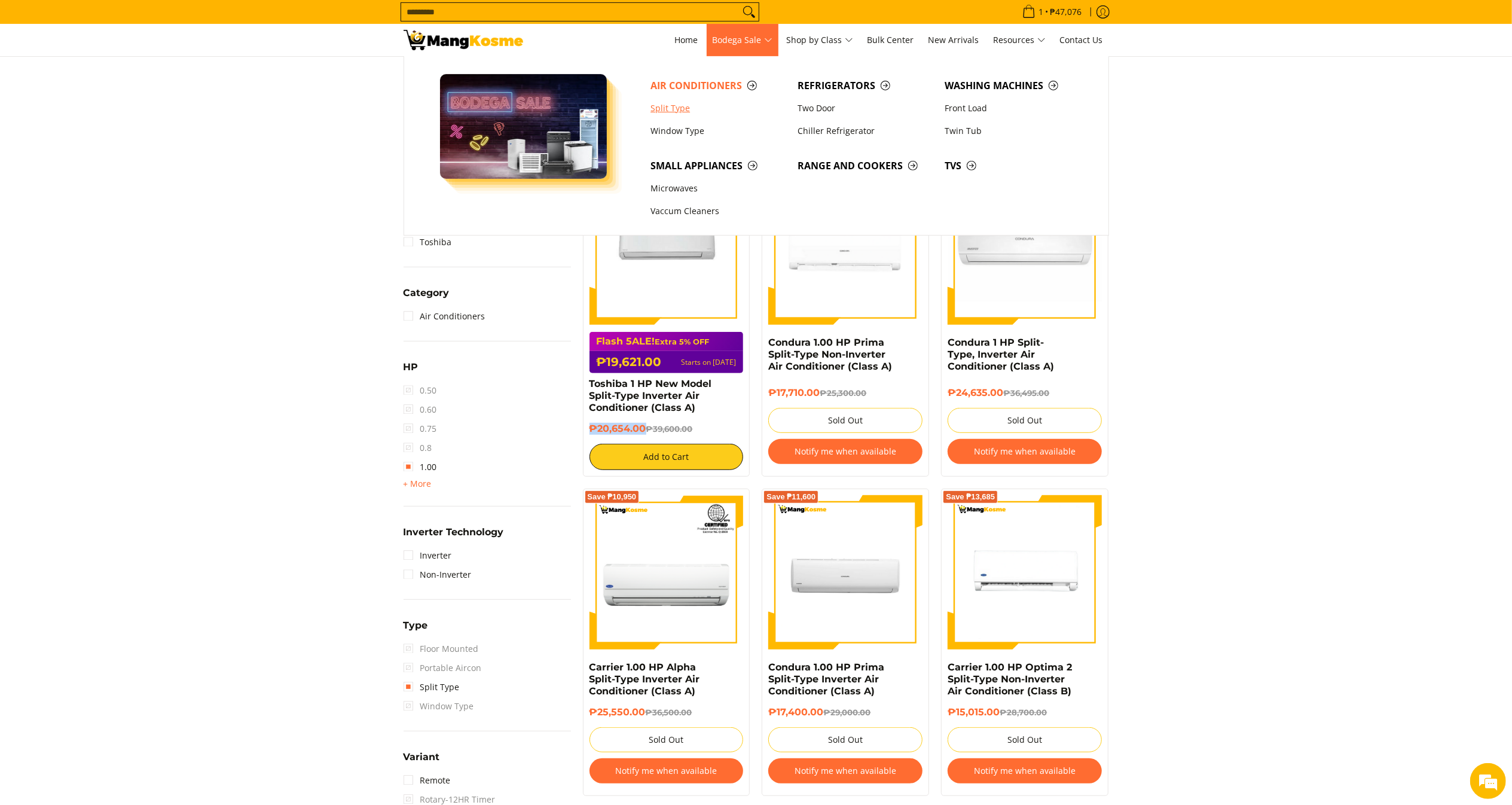
scroll to position [0, 0]
click at [668, 112] on link "Split Type" at bounding box center [718, 108] width 147 height 22
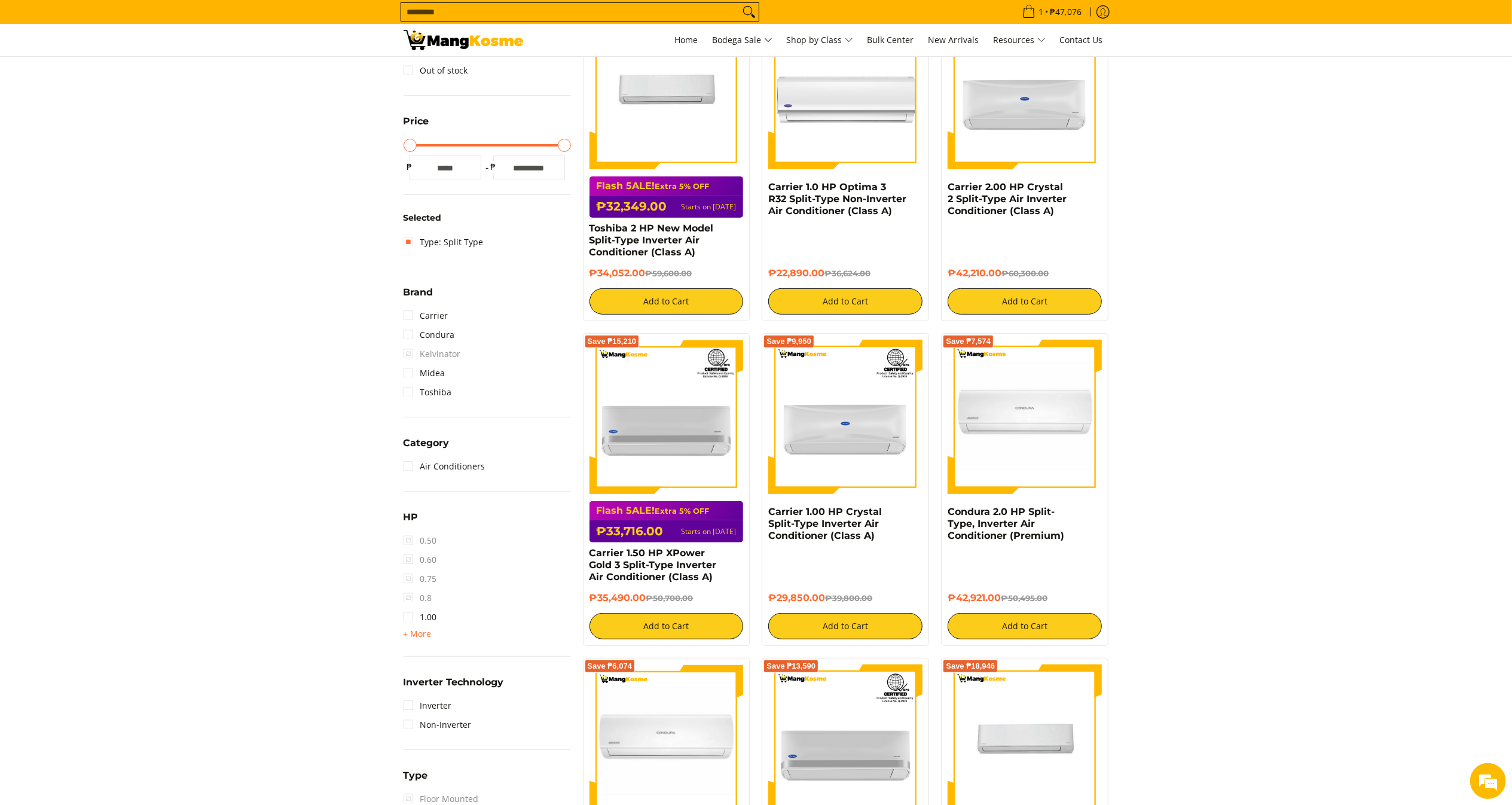
scroll to position [397, 0]
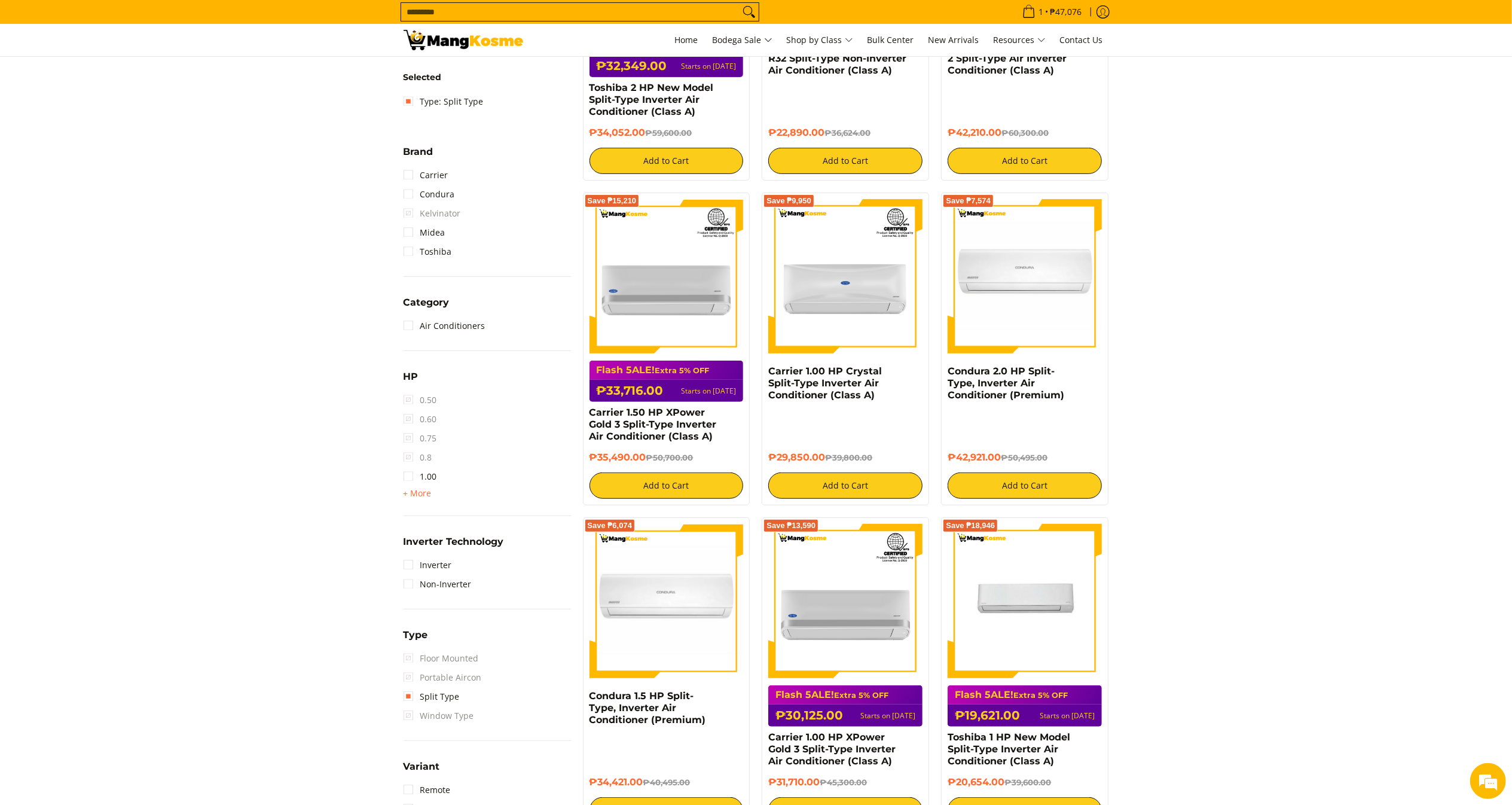
drag, startPoint x: 417, startPoint y: 491, endPoint x: 428, endPoint y: 508, distance: 20.2
click at [417, 492] on span "+ More" at bounding box center [418, 493] width 28 height 9
click at [428, 493] on link "1.50" at bounding box center [421, 495] width 33 height 19
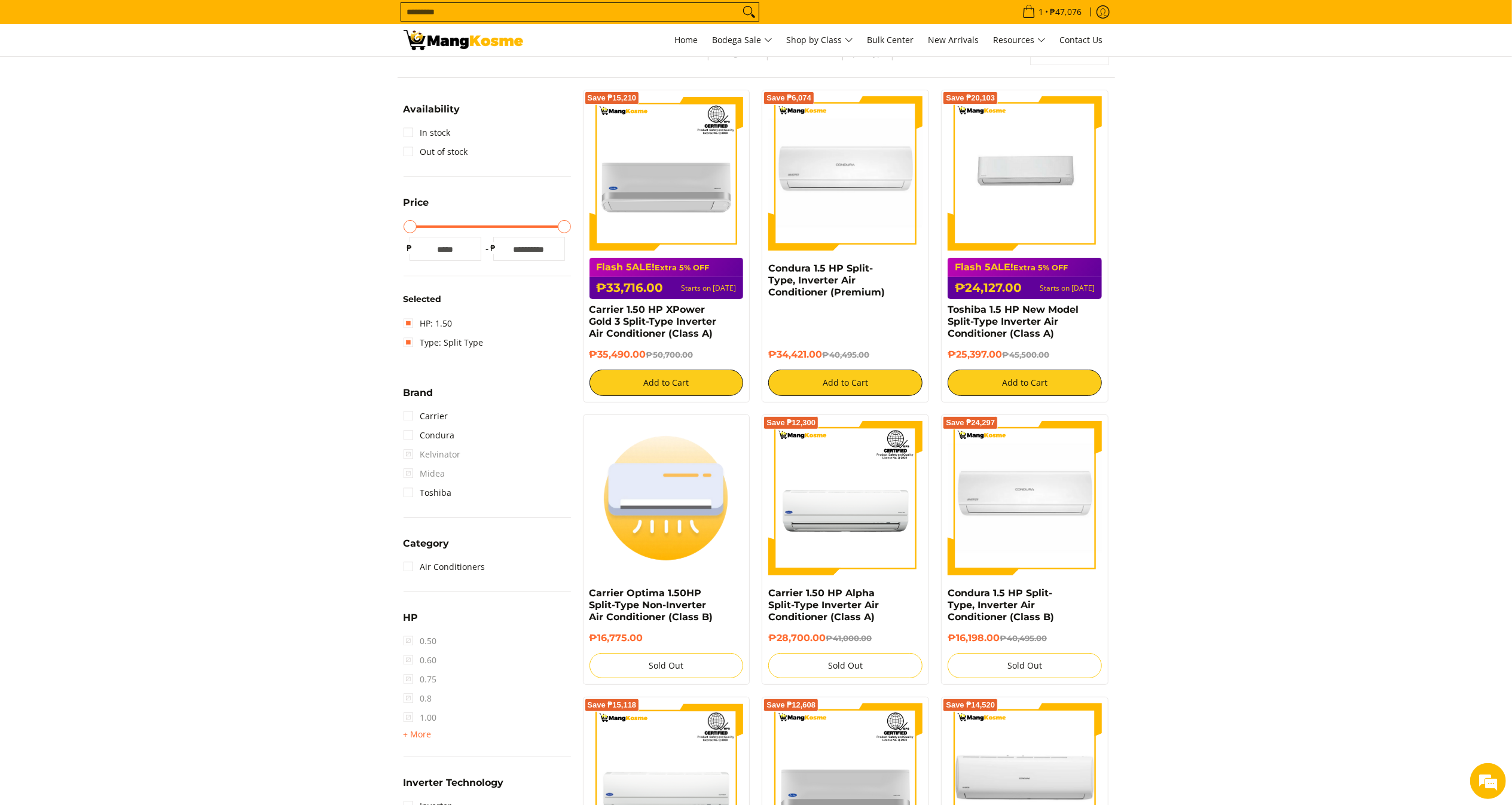
scroll to position [159, 0]
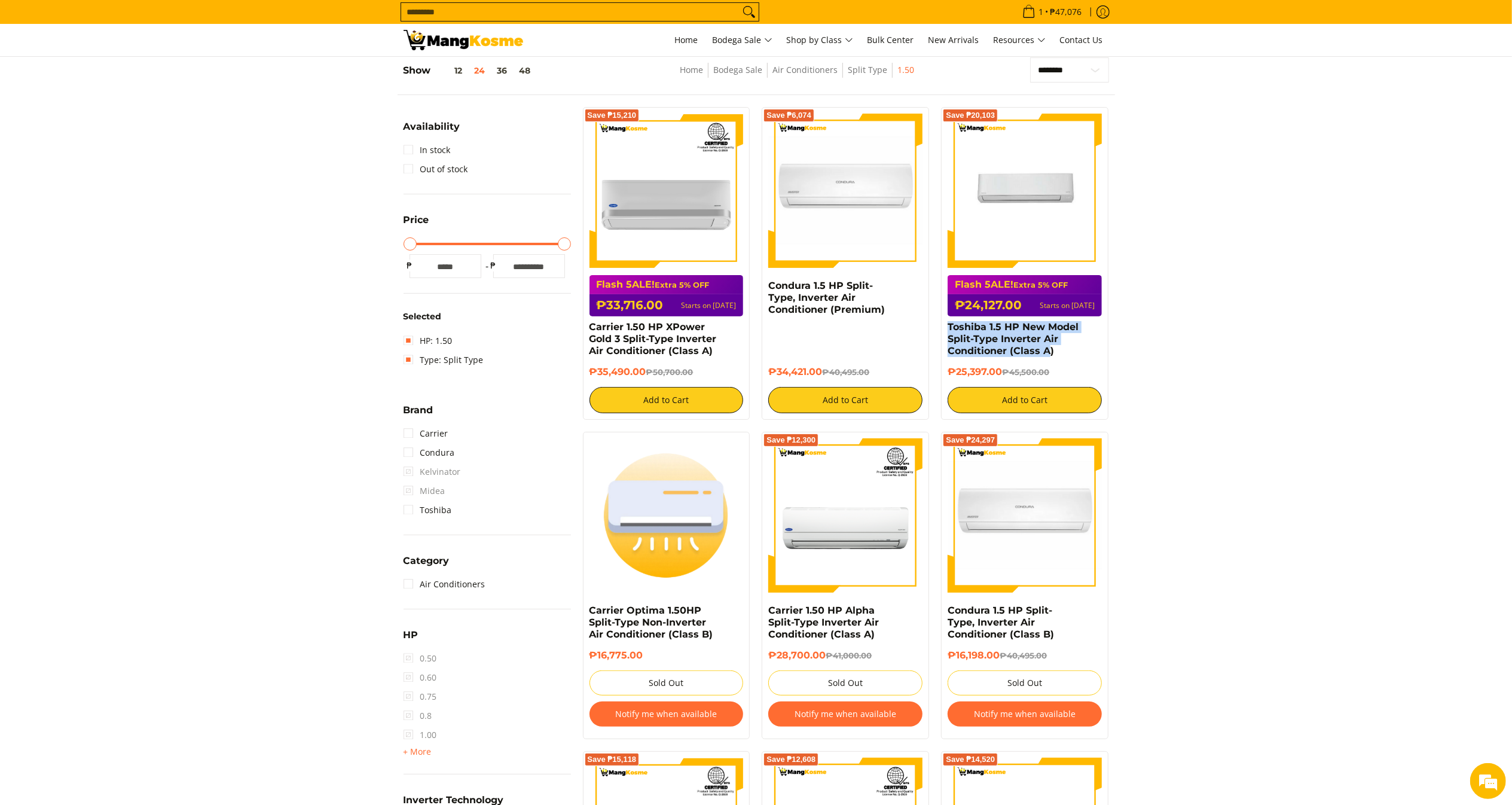
drag, startPoint x: 1049, startPoint y: 358, endPoint x: 945, endPoint y: 331, distance: 107.4
click at [945, 331] on div "Save ₱20,103 Flash 5ALE! Extra 5% OFF ₱24,127.00 Starts on Aug 15 Toshiba 1.5 H…" at bounding box center [1024, 263] width 167 height 313
click at [1068, 348] on h4 "Toshiba 1.5 HP New Model Split-Type Inverter Air Conditioner (Class A)" at bounding box center [1024, 339] width 154 height 36
drag, startPoint x: 1057, startPoint y: 357, endPoint x: 945, endPoint y: 330, distance: 115.2
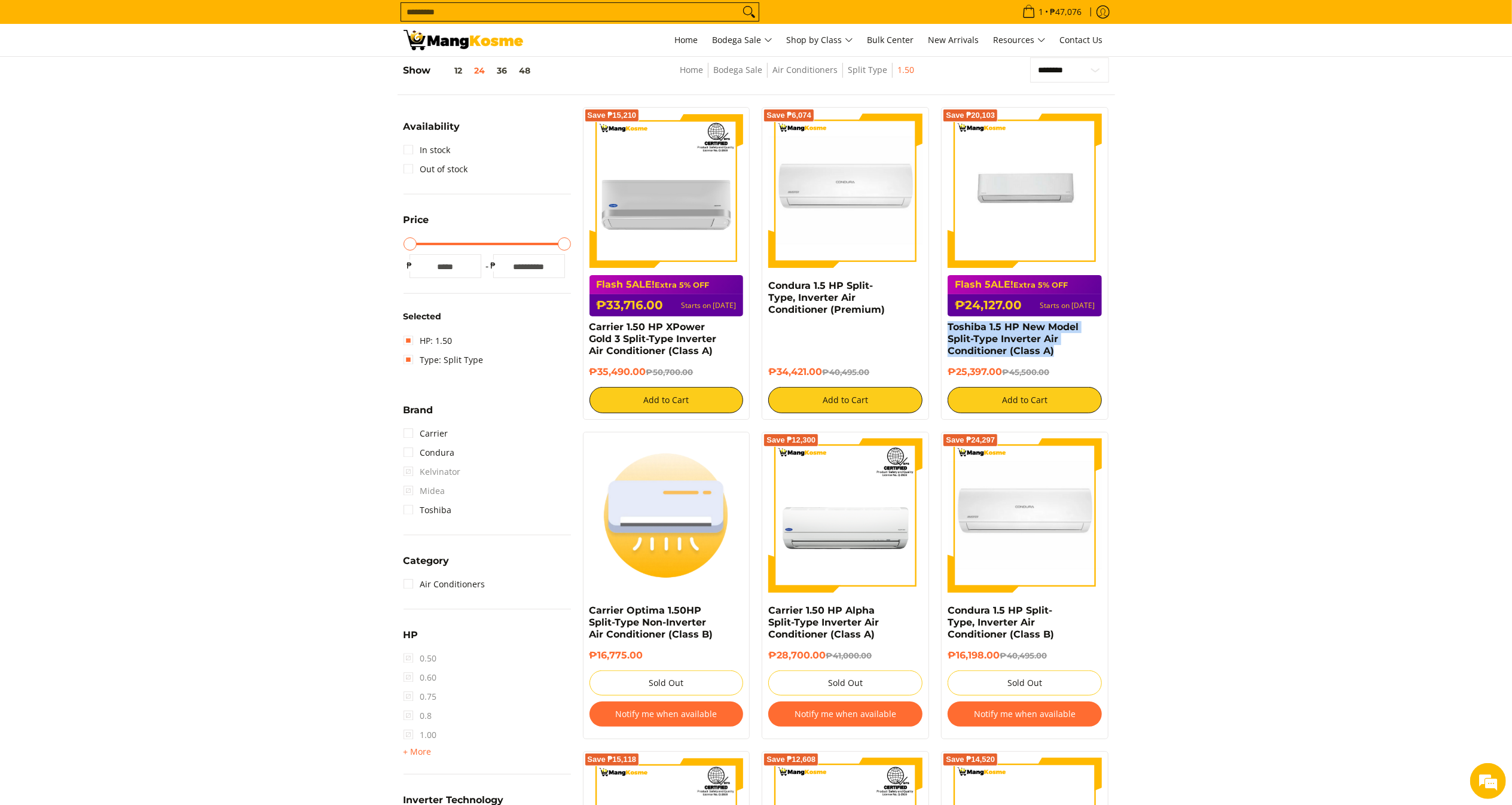
click at [945, 330] on div "Save ₱20,103 Flash 5ALE! Extra 5% OFF ₱24,127.00 Starts on Aug 15 Toshiba 1.5 H…" at bounding box center [1024, 263] width 167 height 313
copy link "Toshiba 1.5 HP New Model Split-Type Inverter Air Conditioner (Class A)"
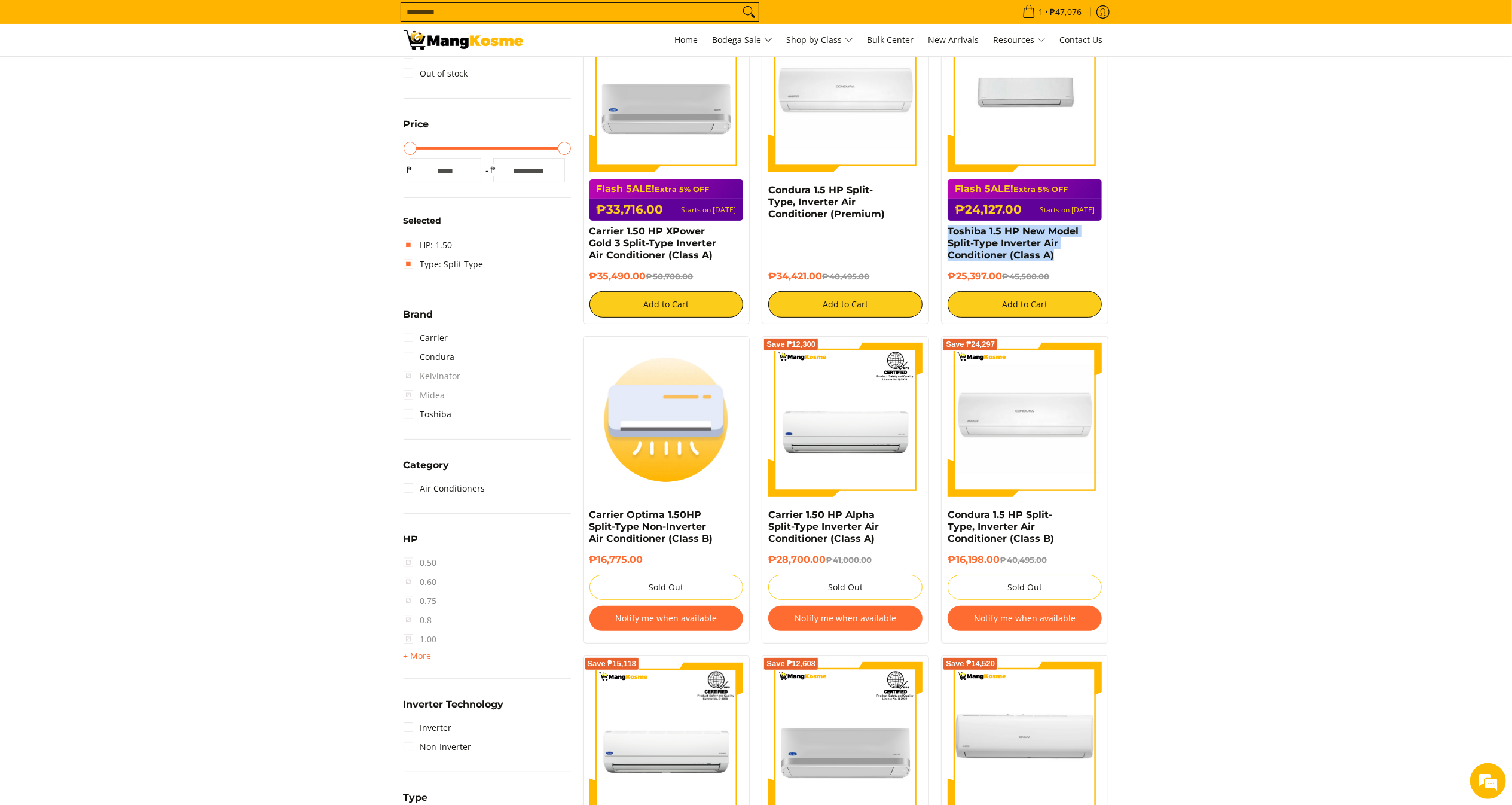
scroll to position [214, 0]
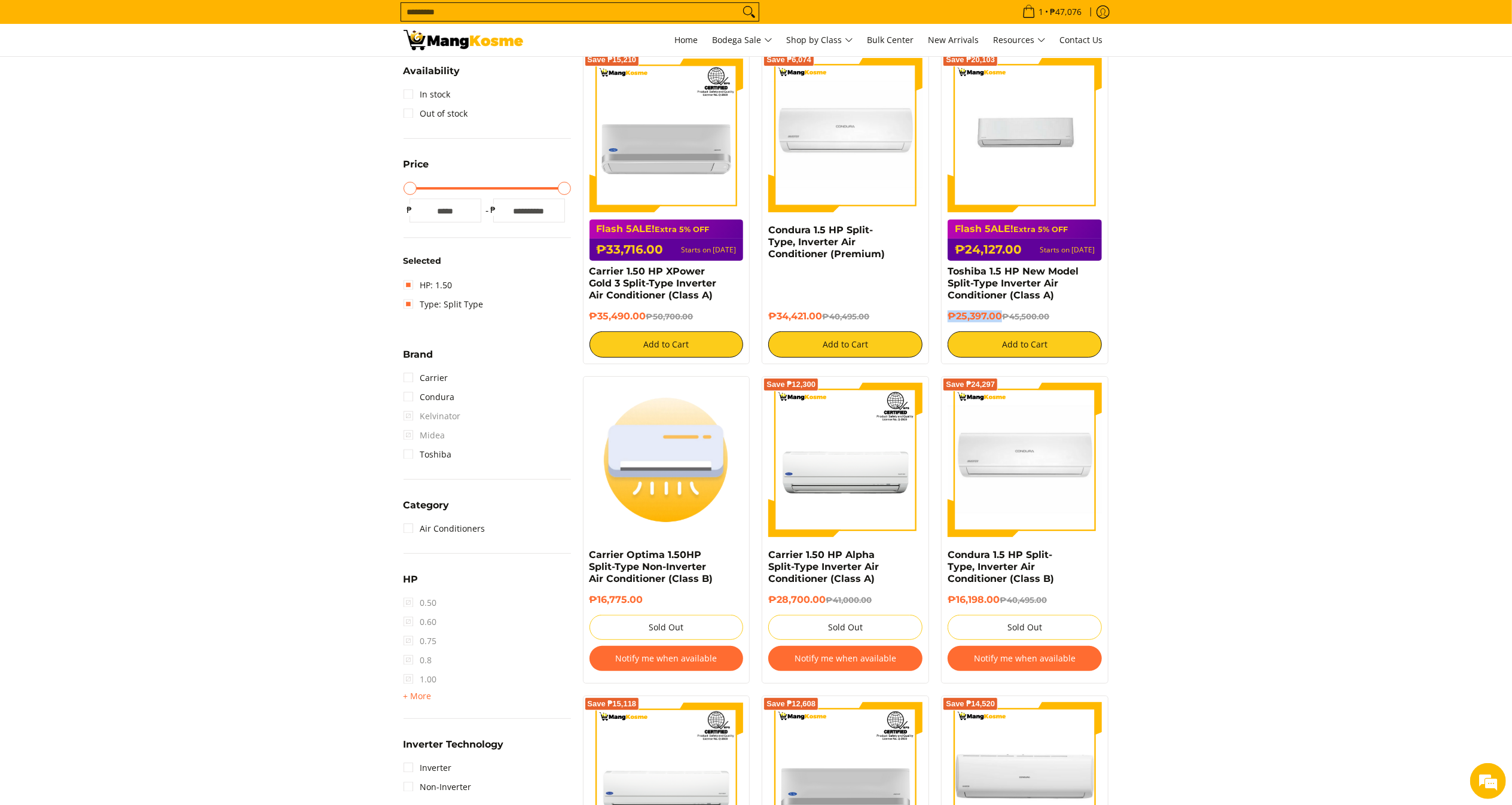
drag, startPoint x: 1003, startPoint y: 318, endPoint x: 943, endPoint y: 318, distance: 60.0
click at [943, 318] on div "Save ₱20,103 Flash 5ALE! Extra 5% OFF ₱24,127.00 Starts on Aug 15 Toshiba 1.5 H…" at bounding box center [1024, 207] width 167 height 313
copy h6 "₱25,397.00"
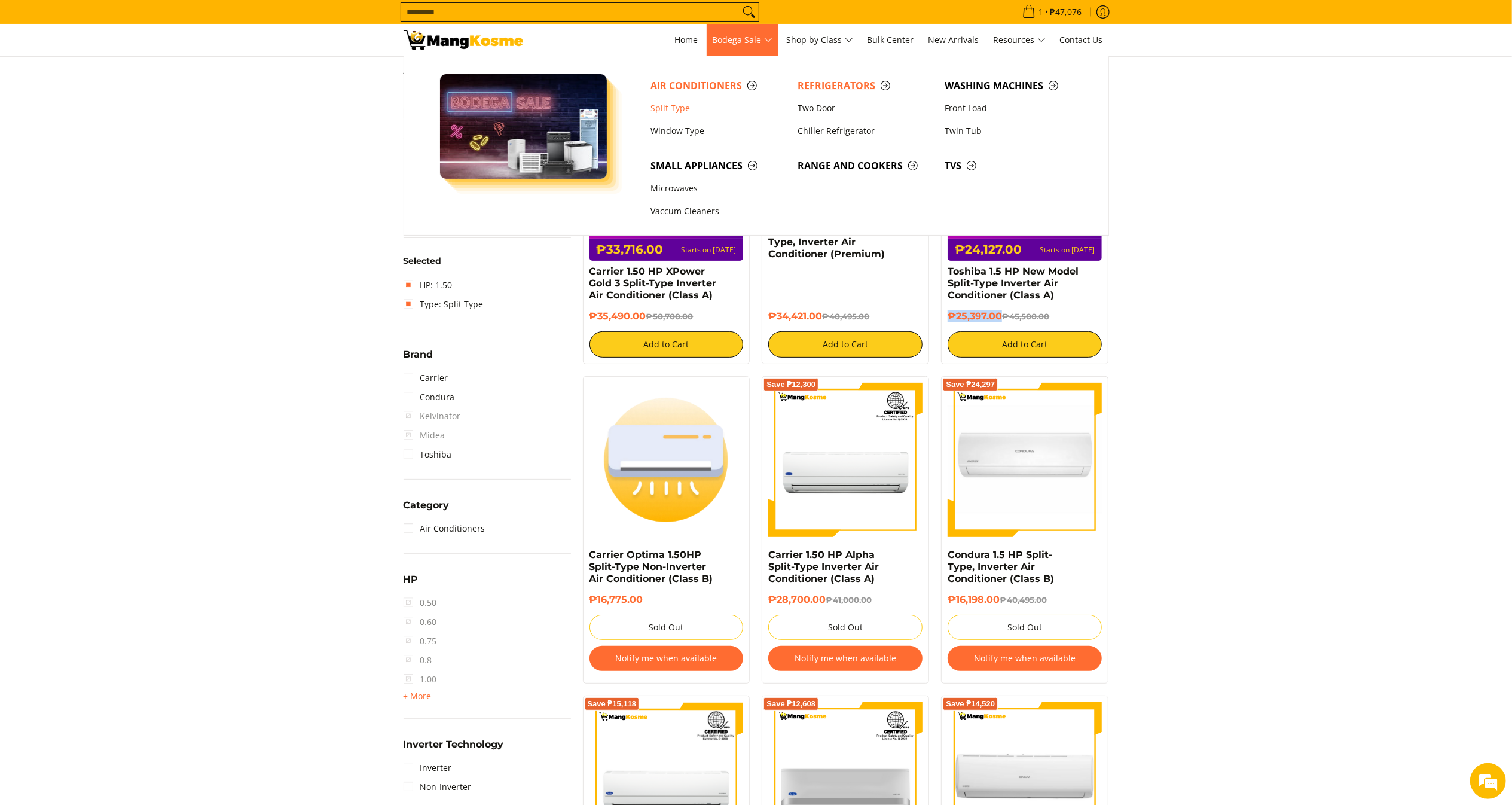
click at [827, 84] on span "Refrigerators" at bounding box center [866, 85] width 136 height 15
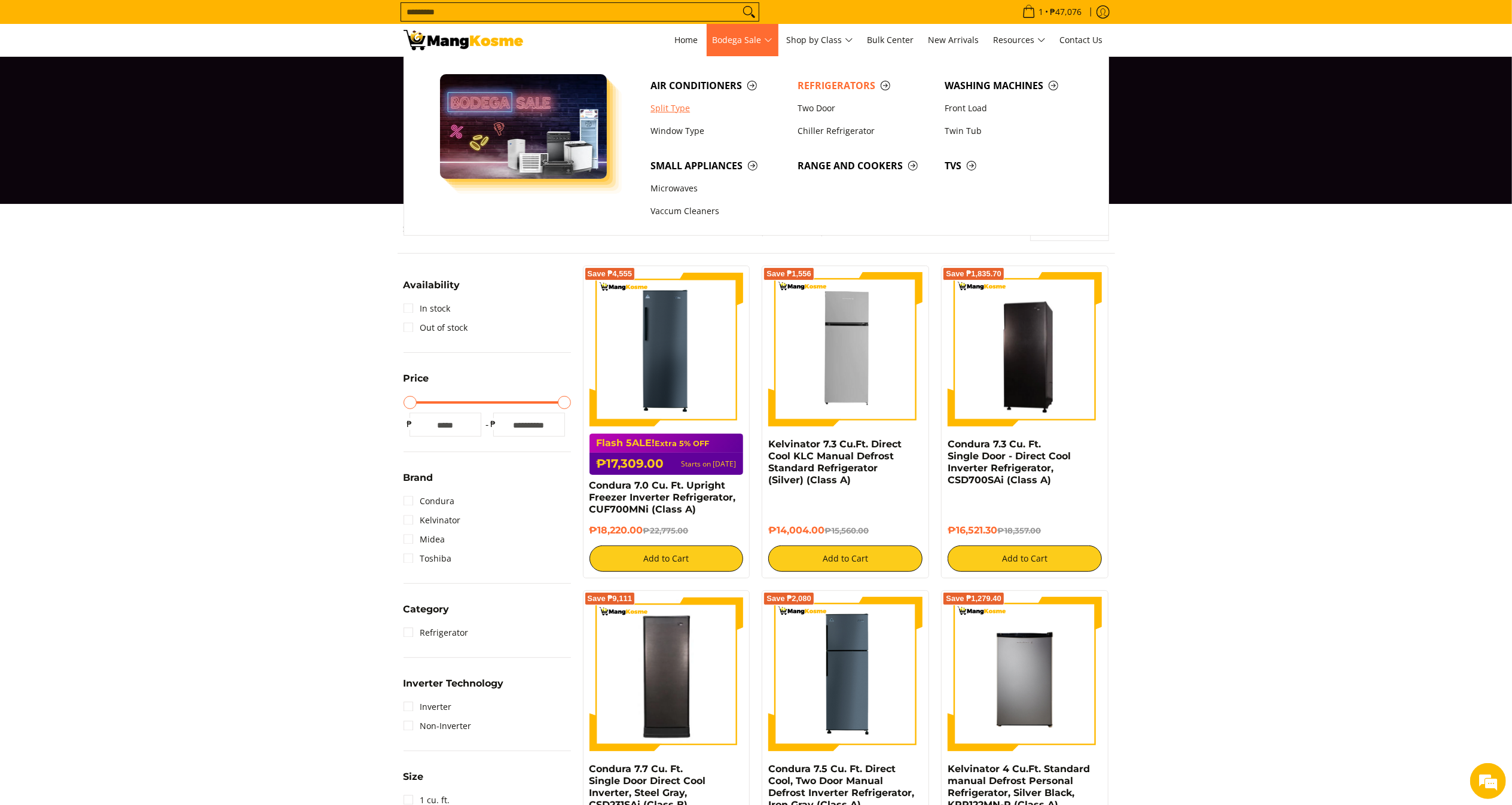
click at [689, 107] on link "Split Type" at bounding box center [718, 108] width 147 height 22
